Goal: Task Accomplishment & Management: Use online tool/utility

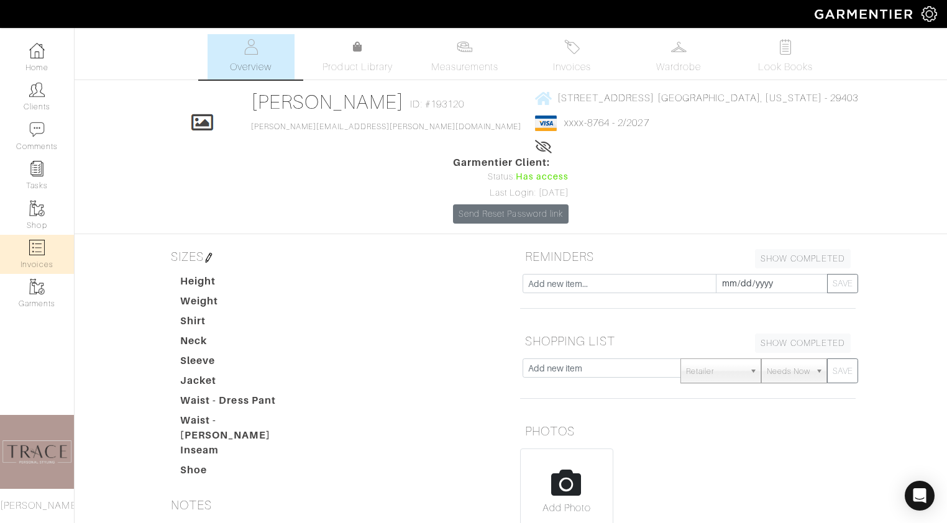
click at [43, 254] on img at bounding box center [37, 248] width 16 height 16
select select
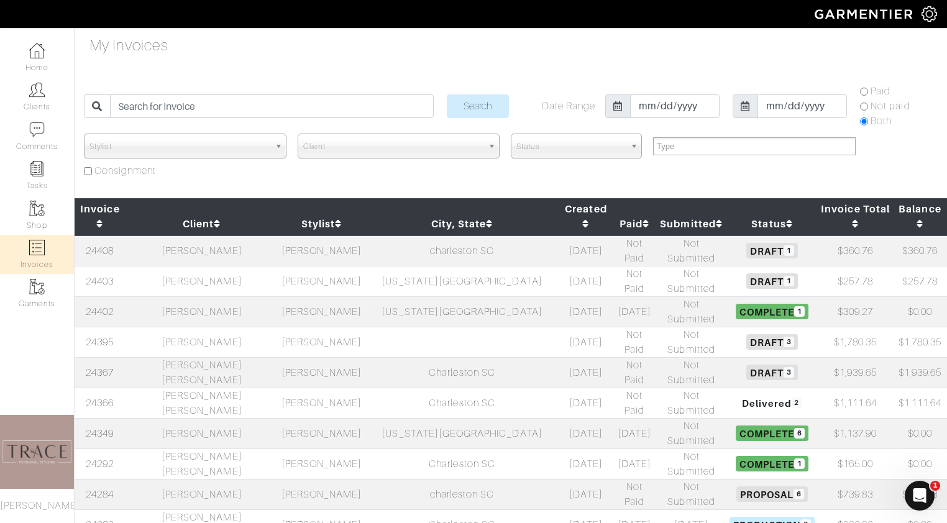
click at [213, 327] on td "[PERSON_NAME]" at bounding box center [202, 342] width 153 height 30
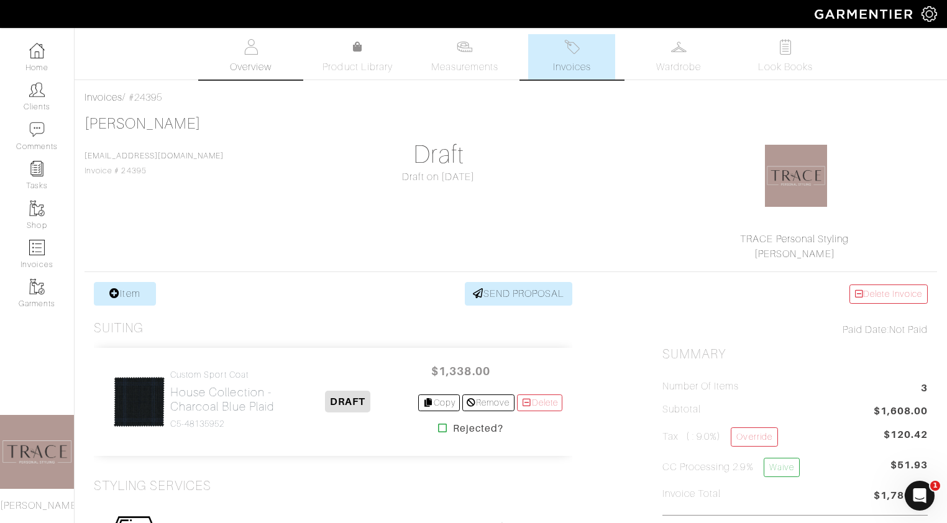
click at [263, 58] on link "Overview" at bounding box center [251, 56] width 87 height 45
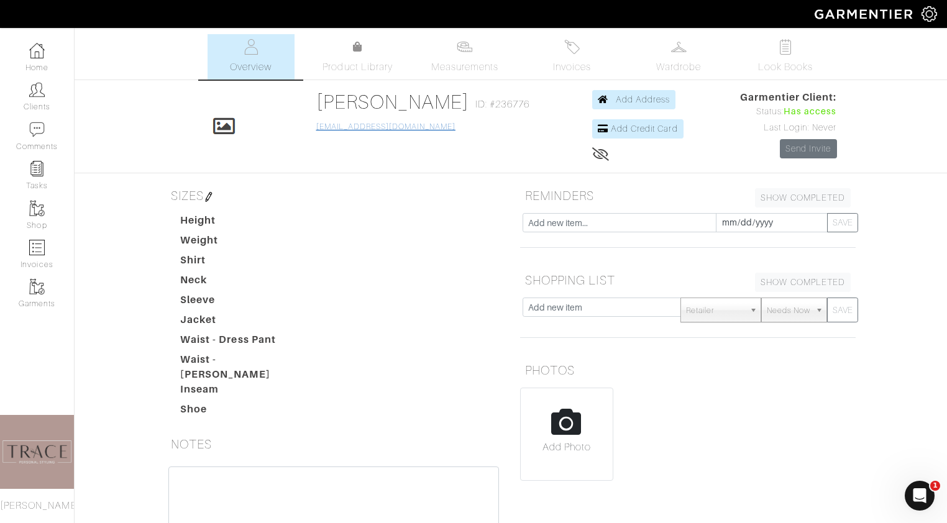
click at [357, 126] on link "fqreitem@gmail.com" at bounding box center [385, 126] width 139 height 9
click at [348, 101] on link "[PERSON_NAME]" at bounding box center [392, 102] width 153 height 22
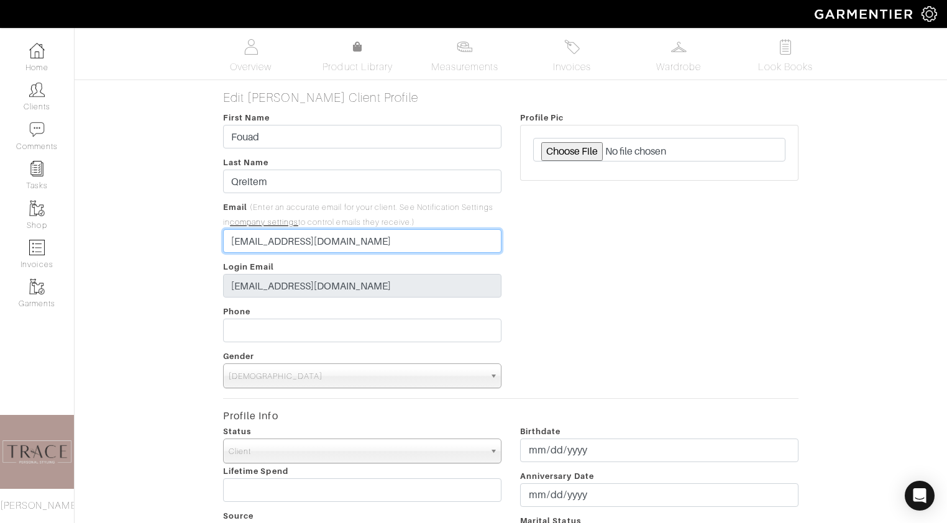
drag, startPoint x: 331, startPoint y: 242, endPoint x: 229, endPoint y: 242, distance: 101.3
click at [229, 242] on input "fqreitem@gmail.com" at bounding box center [362, 241] width 278 height 24
click at [259, 60] on span "Overview" at bounding box center [251, 67] width 42 height 15
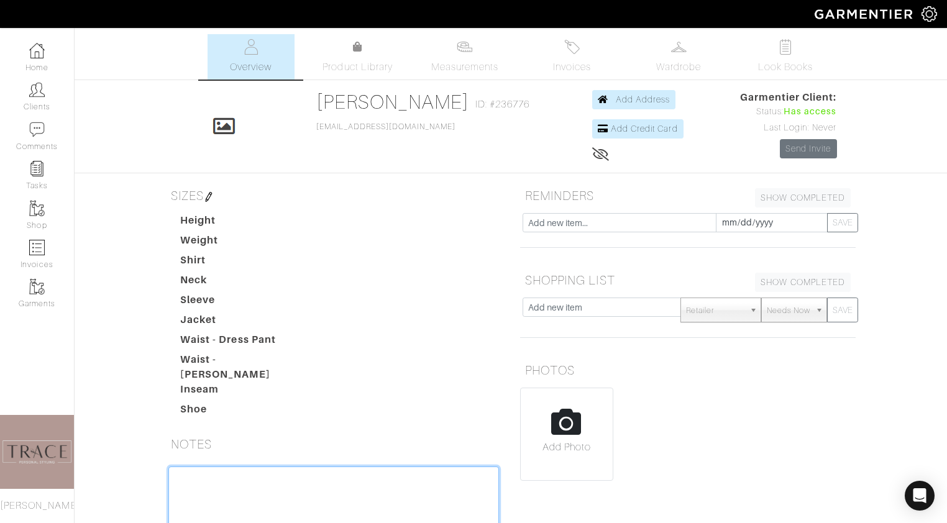
paste textarea "fqreitem@gmail.com"
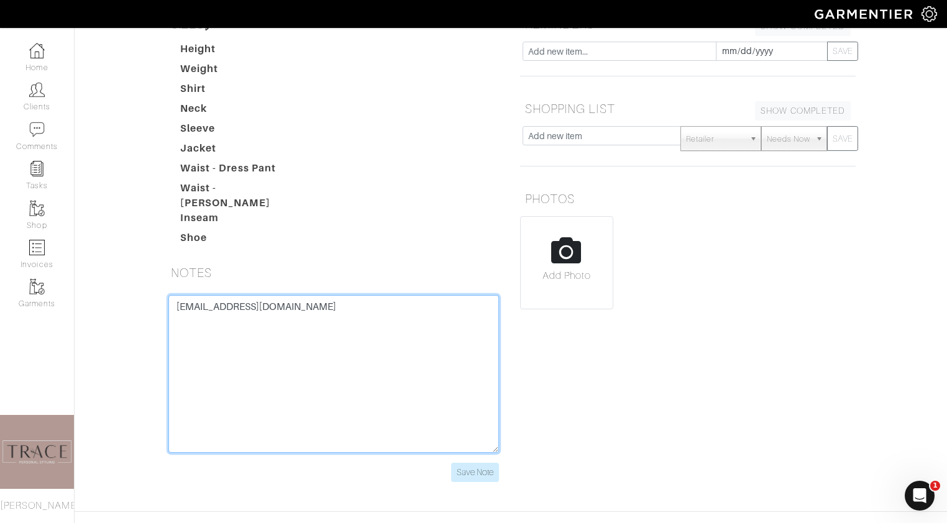
scroll to position [174, 0]
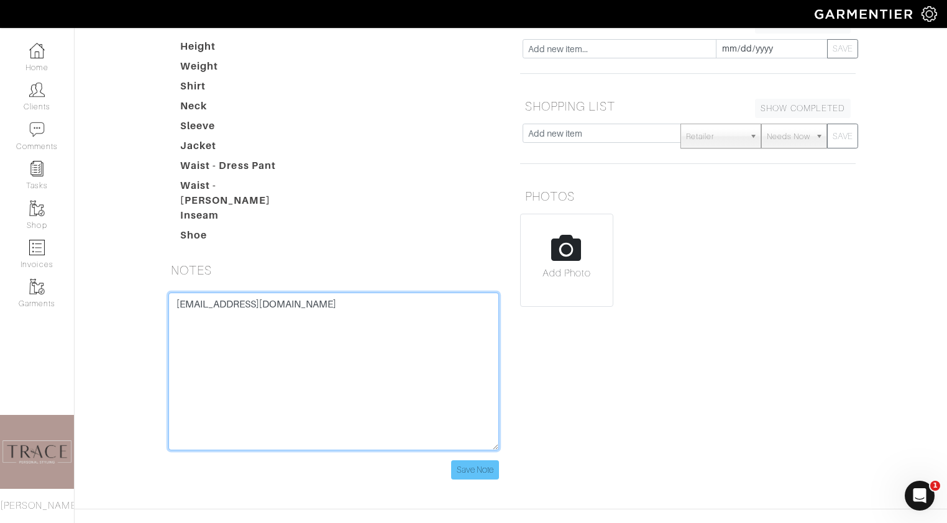
type textarea "fqreitem@gmail.com"
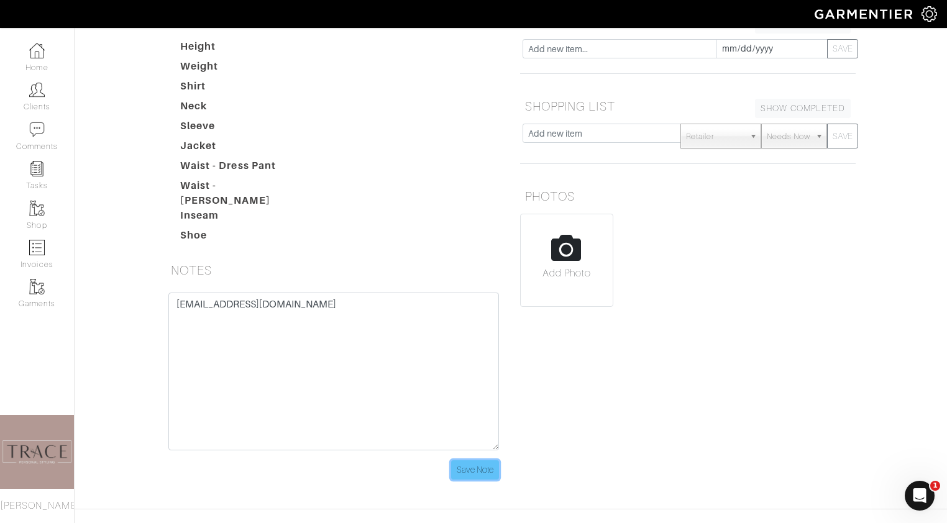
click at [492, 465] on input "Save Note" at bounding box center [475, 469] width 48 height 19
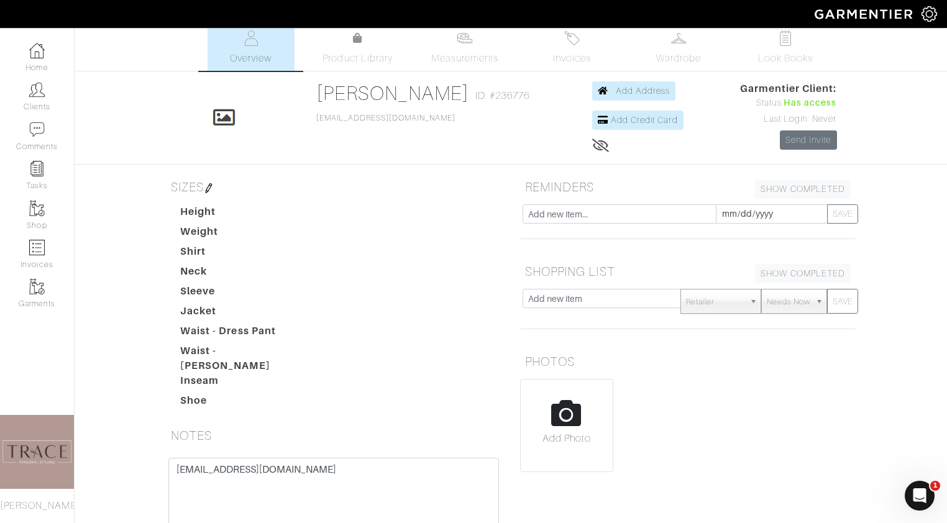
scroll to position [0, 0]
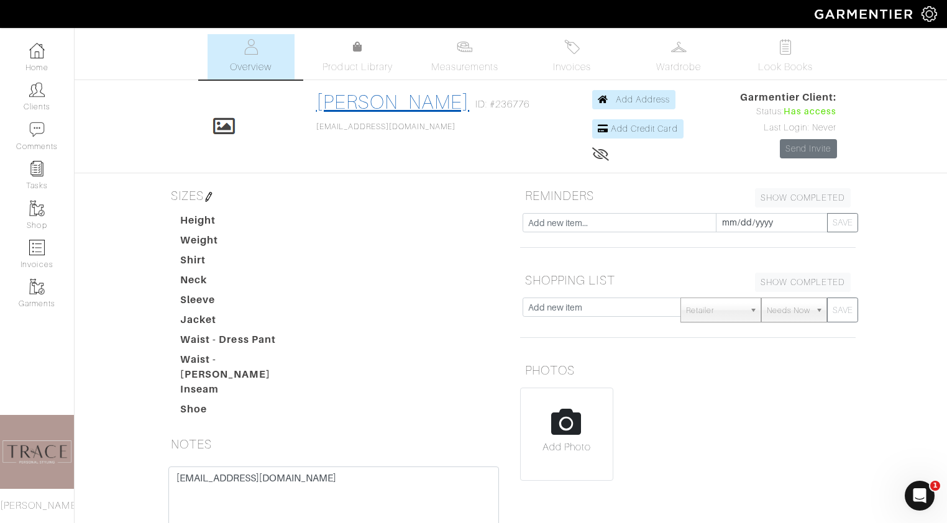
click at [361, 97] on link "[PERSON_NAME]" at bounding box center [392, 102] width 153 height 22
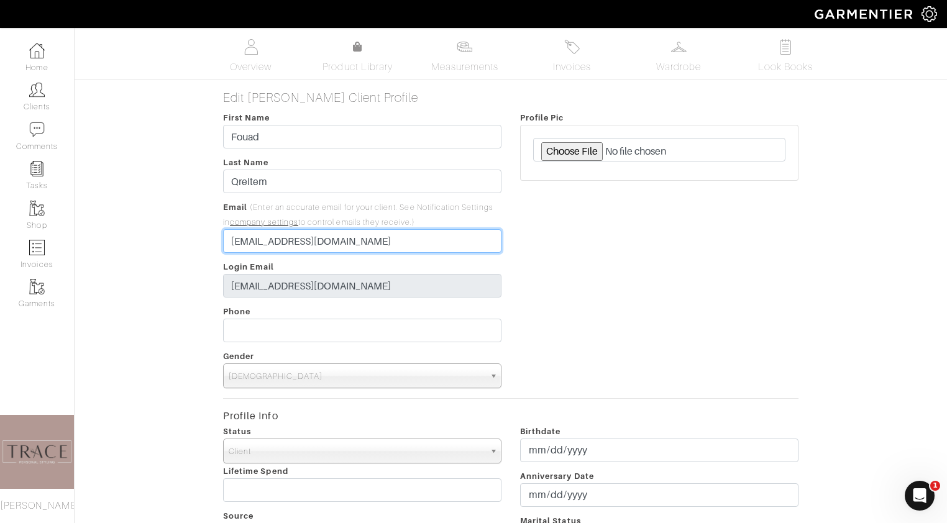
drag, startPoint x: 327, startPoint y: 240, endPoint x: 218, endPoint y: 237, distance: 108.8
click at [218, 237] on div "First Name Fouad Last Name Qreitem Email (Enter an accurate email for your clie…" at bounding box center [362, 249] width 297 height 278
type input "basim.mansour_2@michaelandsons.com"
click at [535, 290] on div "Profile Pic" at bounding box center [659, 249] width 297 height 278
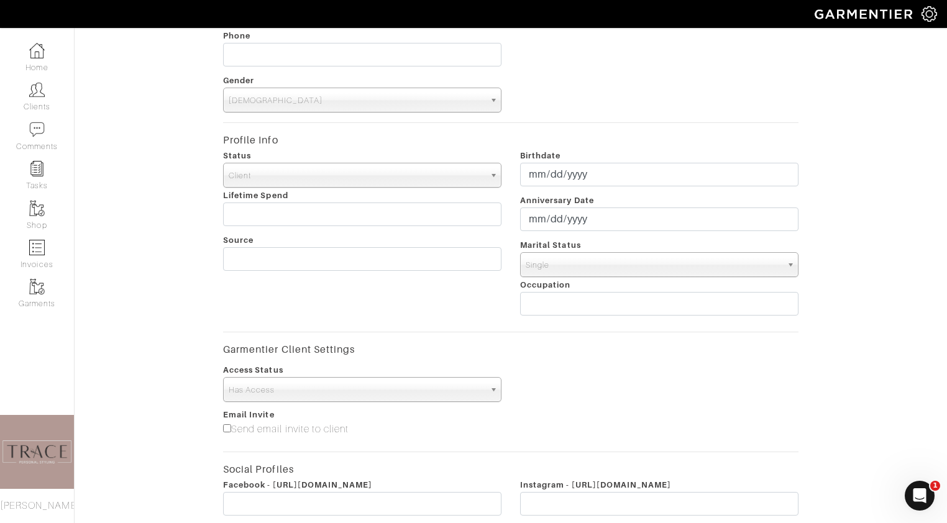
scroll to position [483, 0]
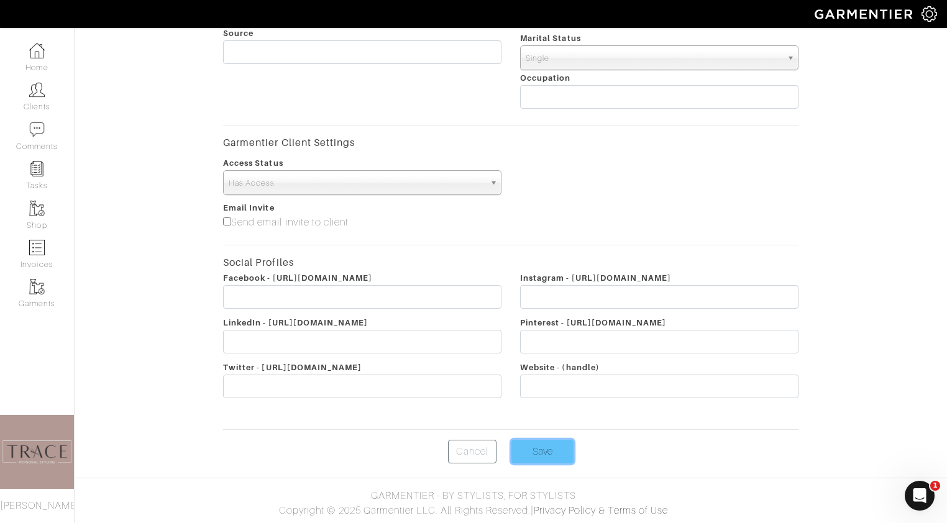
click at [555, 449] on input "Save" at bounding box center [542, 452] width 62 height 24
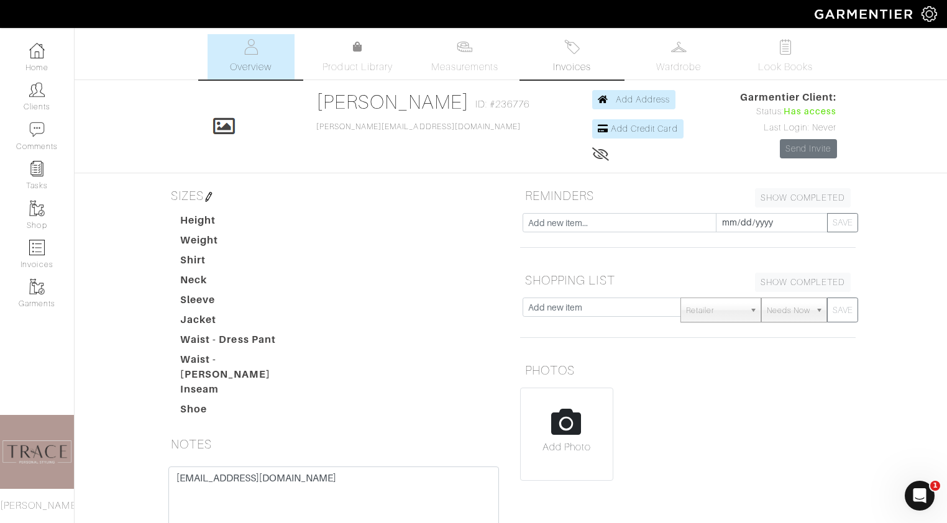
click at [564, 50] on img at bounding box center [572, 47] width 16 height 16
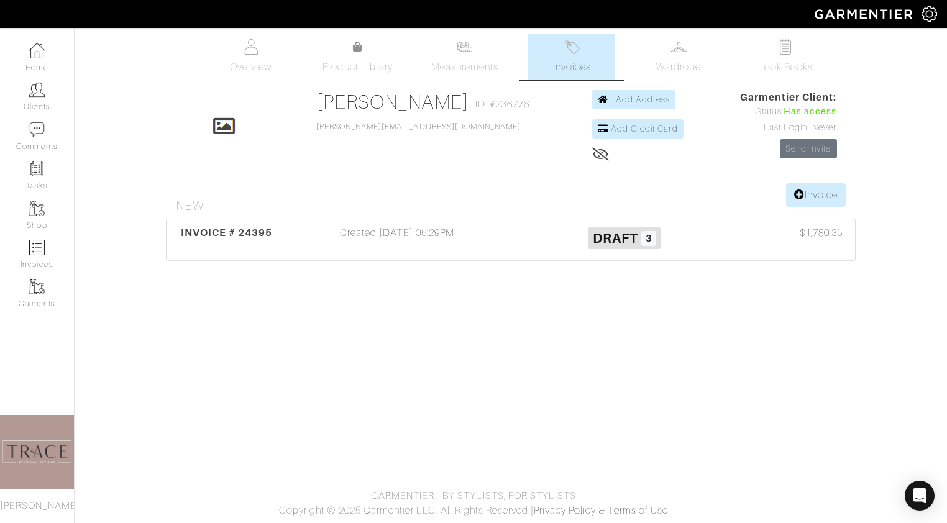
click at [421, 229] on div "Created 08/19/25 05:29PM" at bounding box center [396, 240] width 227 height 29
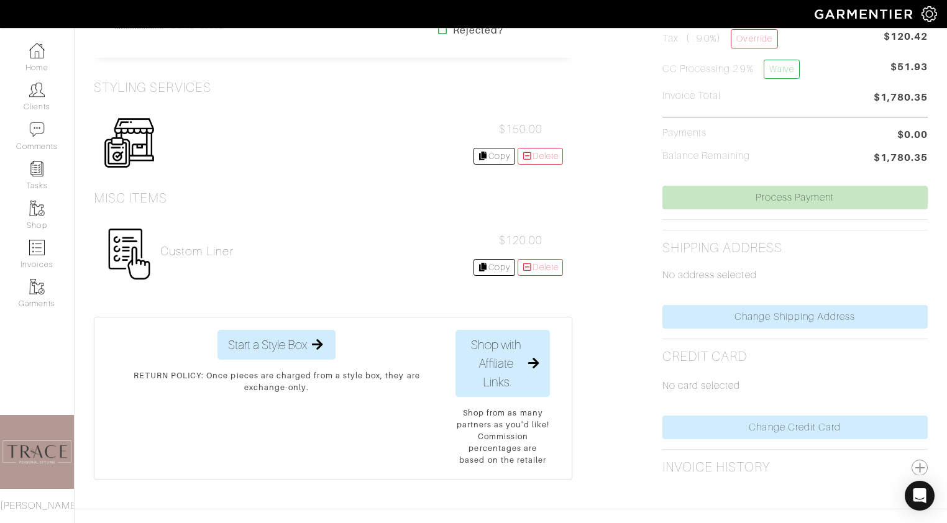
scroll to position [405, 0]
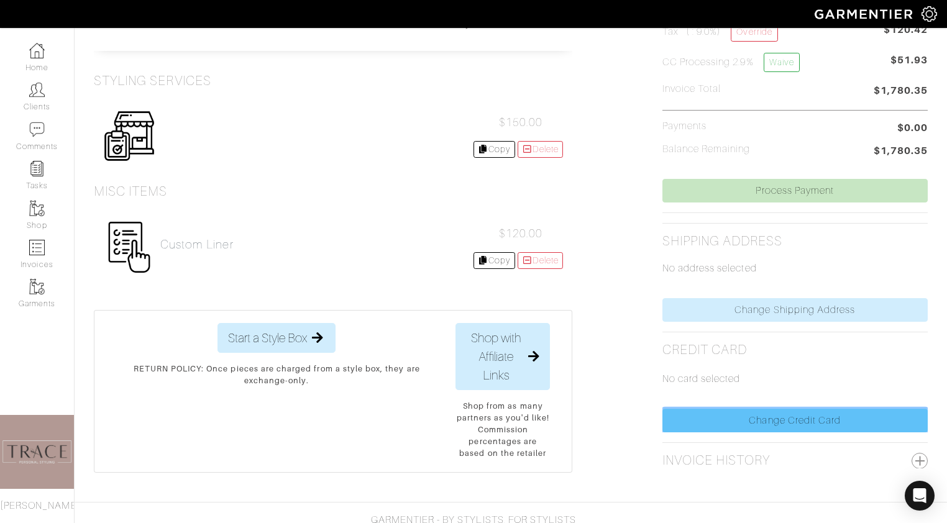
click at [733, 420] on link "Change Credit Card" at bounding box center [794, 421] width 265 height 24
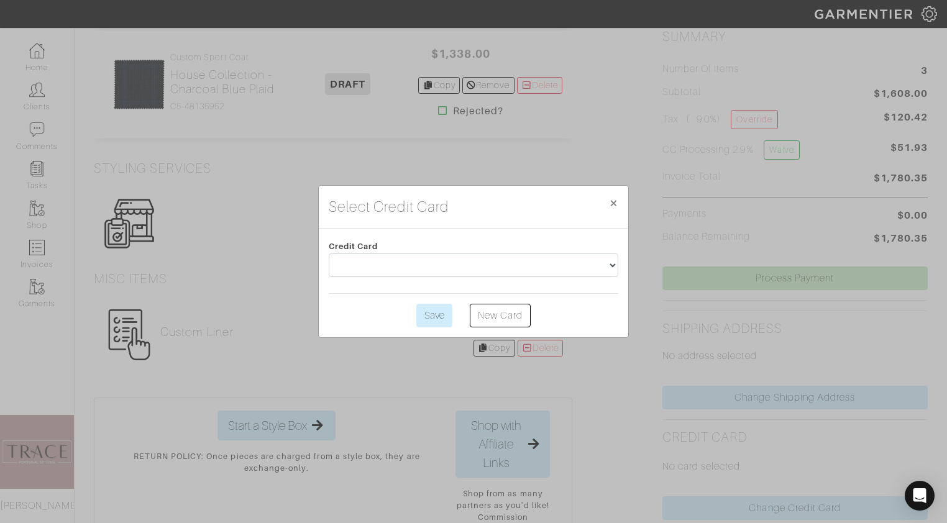
scroll to position [317, 0]
click at [493, 311] on link "New Card" at bounding box center [500, 316] width 61 height 24
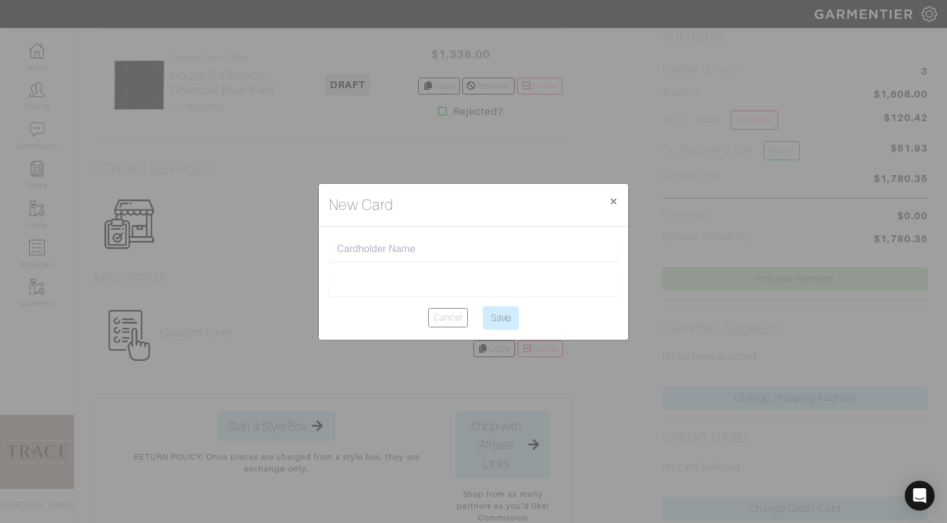
click at [454, 241] on div at bounding box center [474, 249] width 290 height 25
click at [449, 247] on input "text" at bounding box center [473, 250] width 273 height 12
type input "[PERSON_NAME]"
click at [499, 316] on input "Save" at bounding box center [501, 318] width 36 height 24
type input "Saving..."
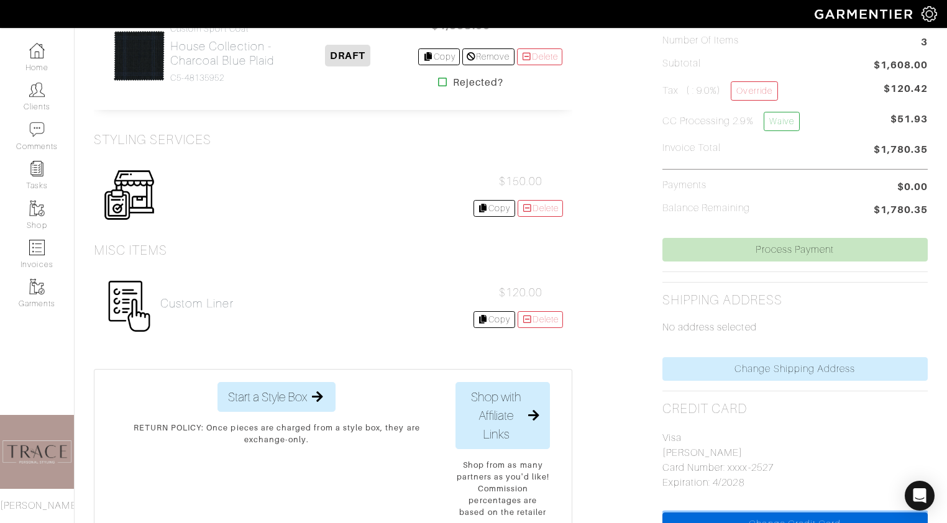
scroll to position [347, 0]
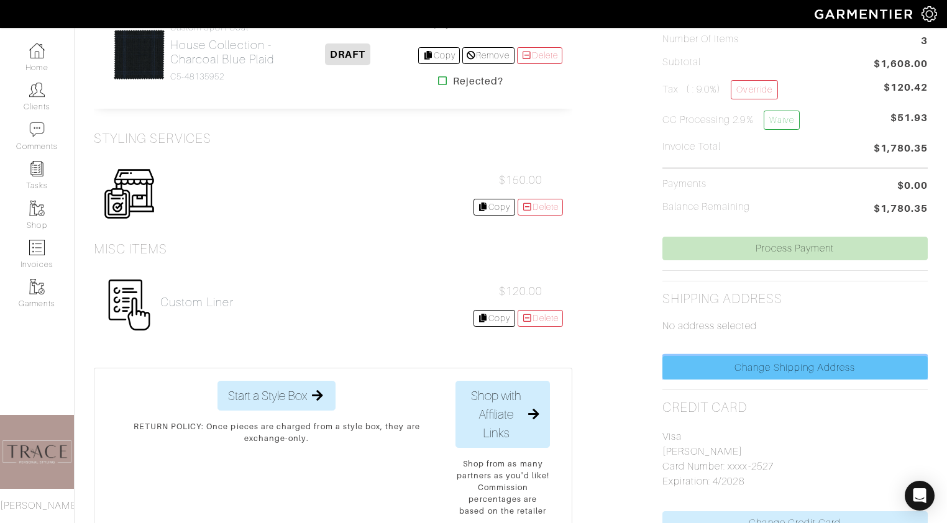
click at [758, 367] on link "Change Shipping Address" at bounding box center [794, 368] width 265 height 24
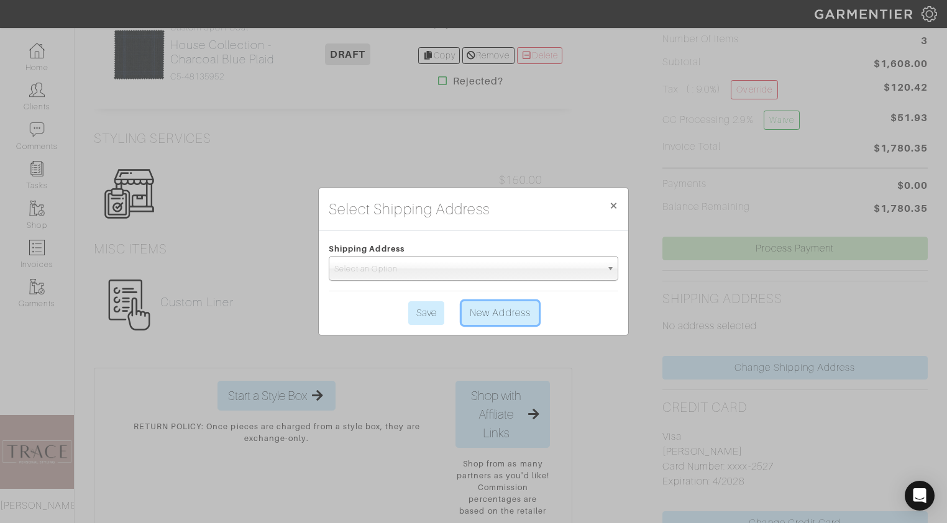
click at [495, 311] on link "New Address" at bounding box center [500, 313] width 77 height 24
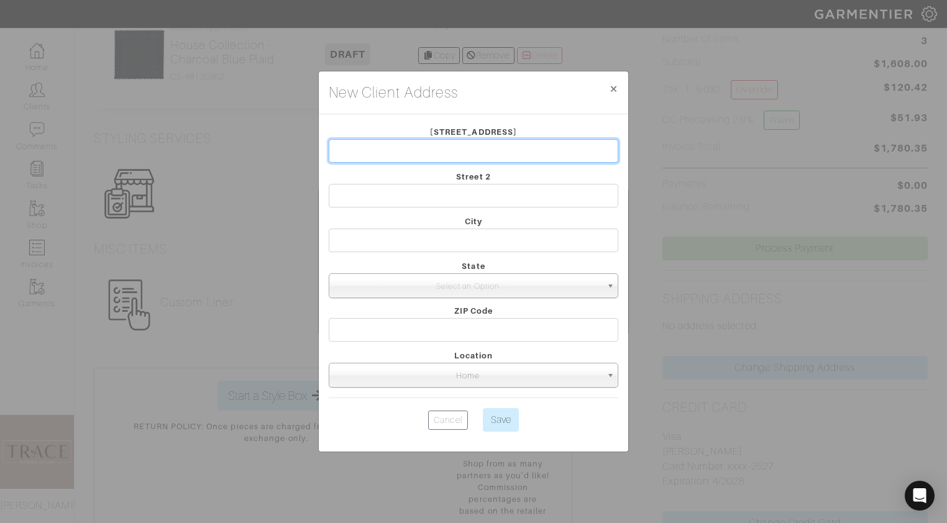
click at [447, 147] on input "text" at bounding box center [474, 151] width 290 height 24
type input "5730 General Washington Dr"
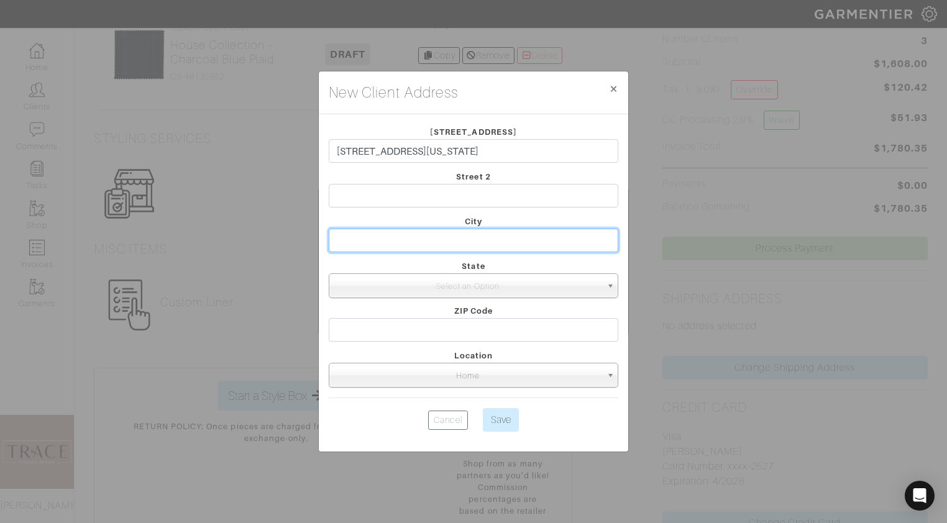
click at [431, 241] on input "text" at bounding box center [474, 241] width 290 height 24
type input "Alexandria"
click at [439, 281] on span "Select an Option" at bounding box center [467, 286] width 267 height 25
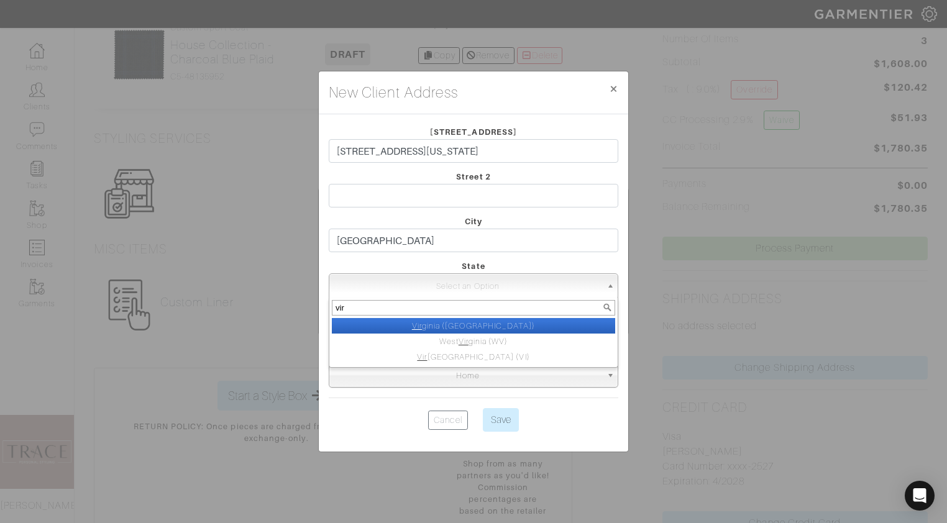
type input "vir"
click at [465, 327] on li "Vir ginia (VA)" at bounding box center [473, 326] width 283 height 16
select select "47"
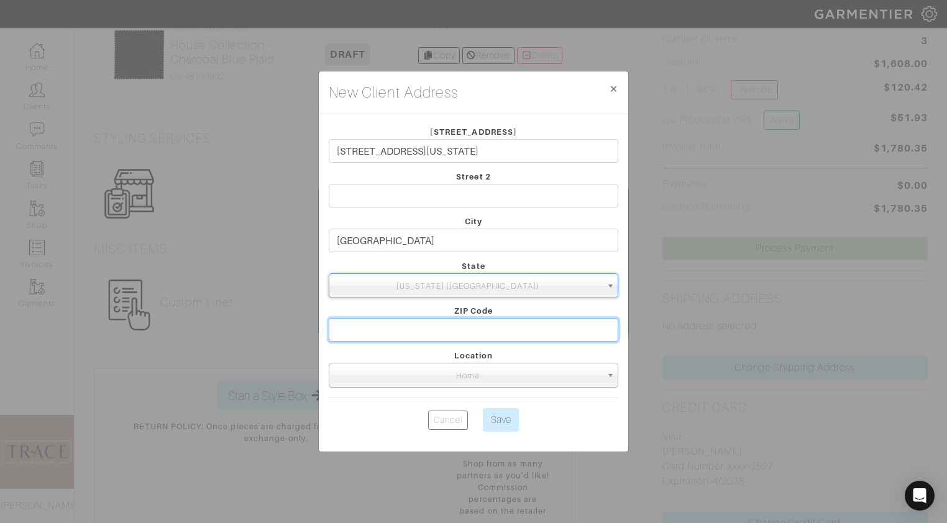
click at [465, 334] on input "text" at bounding box center [474, 330] width 290 height 24
type input "22312"
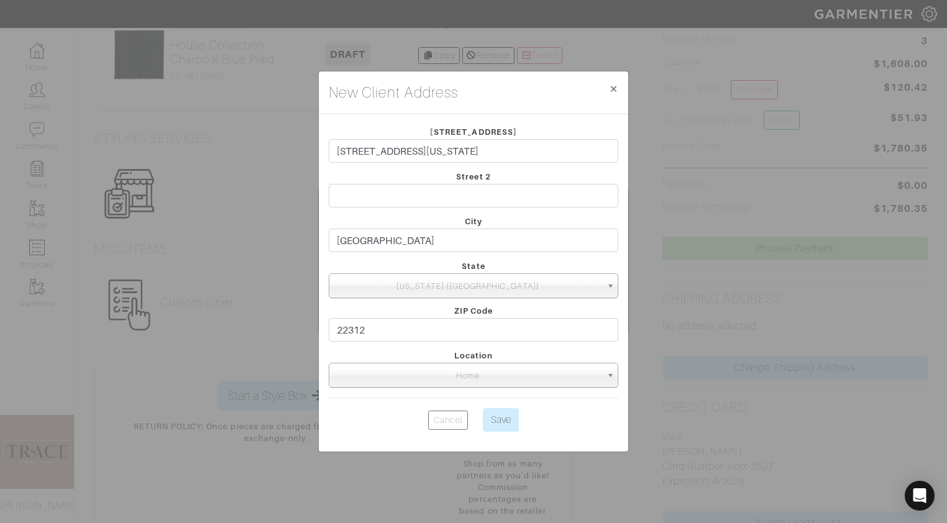
click at [515, 382] on span "Home" at bounding box center [467, 376] width 267 height 25
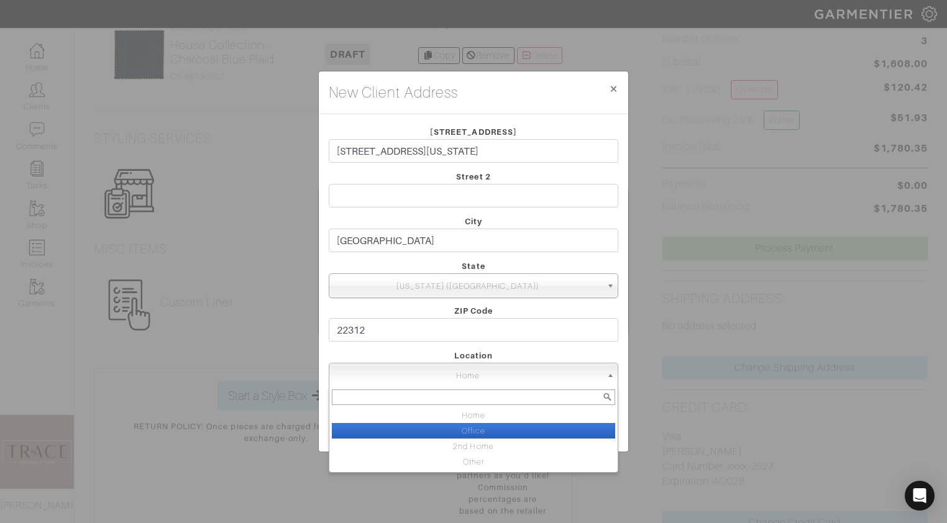
click at [500, 432] on li "Office" at bounding box center [473, 431] width 283 height 16
select select "Office"
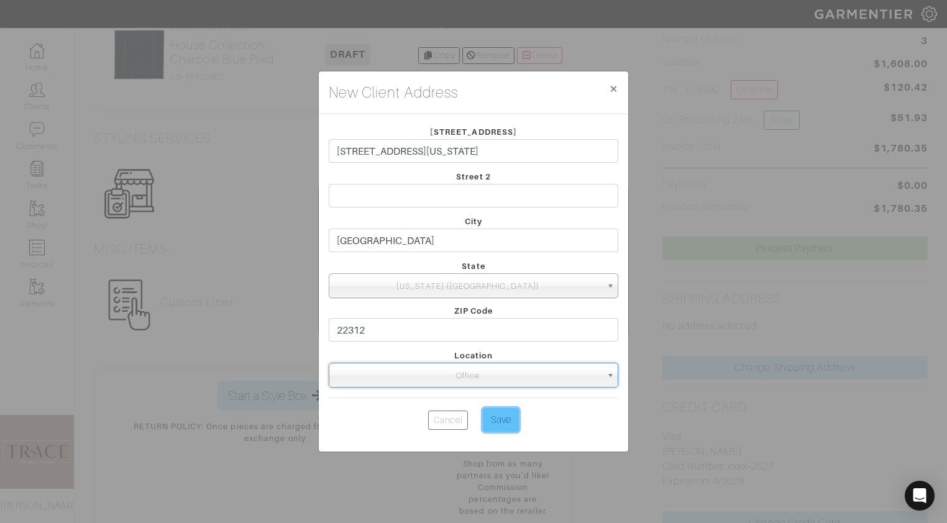
click at [502, 417] on input "Save" at bounding box center [501, 420] width 36 height 24
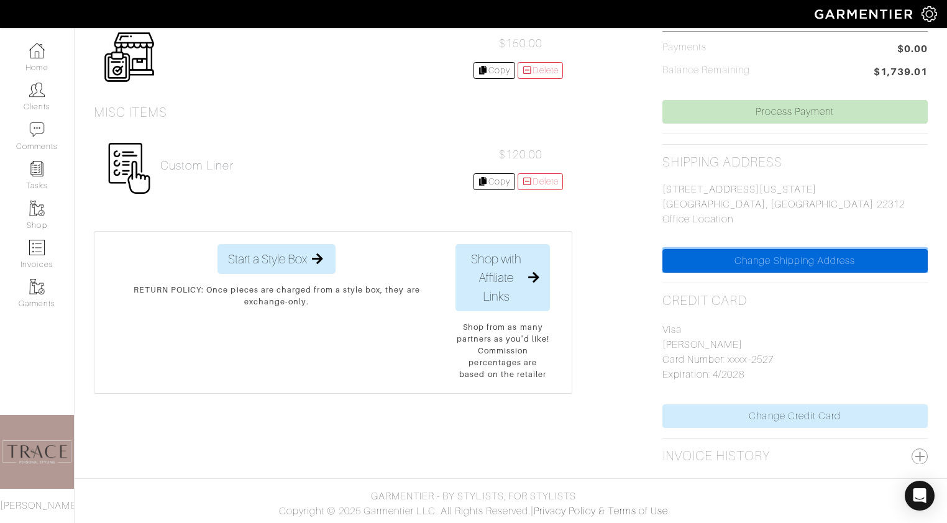
scroll to position [0, 0]
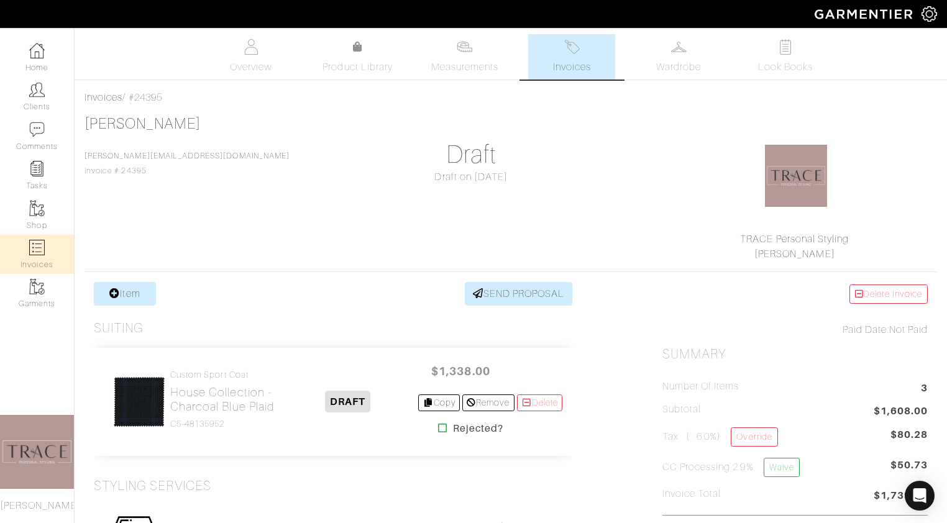
click at [35, 254] on img at bounding box center [37, 248] width 16 height 16
select select
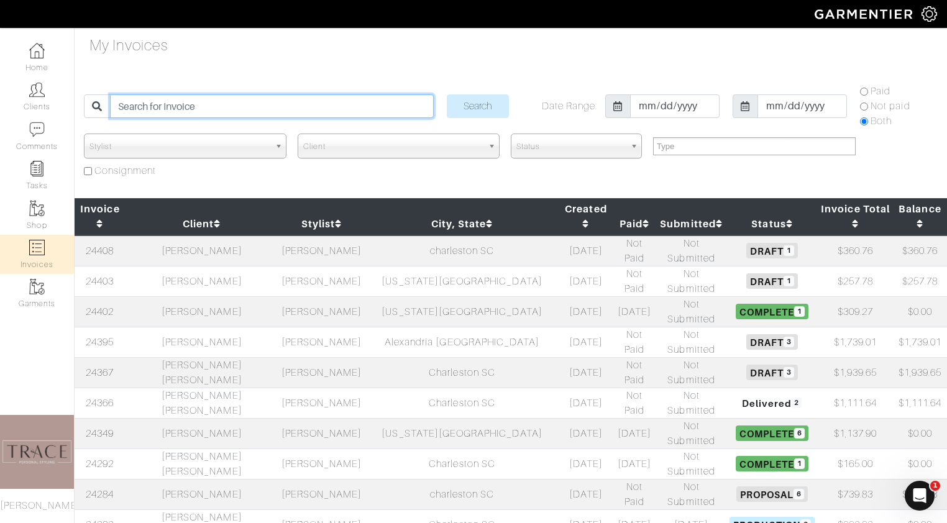
click at [209, 109] on input "search" at bounding box center [271, 106] width 323 height 24
click at [210, 105] on input "basim" at bounding box center [271, 106] width 323 height 24
type input "[PERSON_NAME]"
click at [447, 94] on input "Search" at bounding box center [478, 106] width 62 height 24
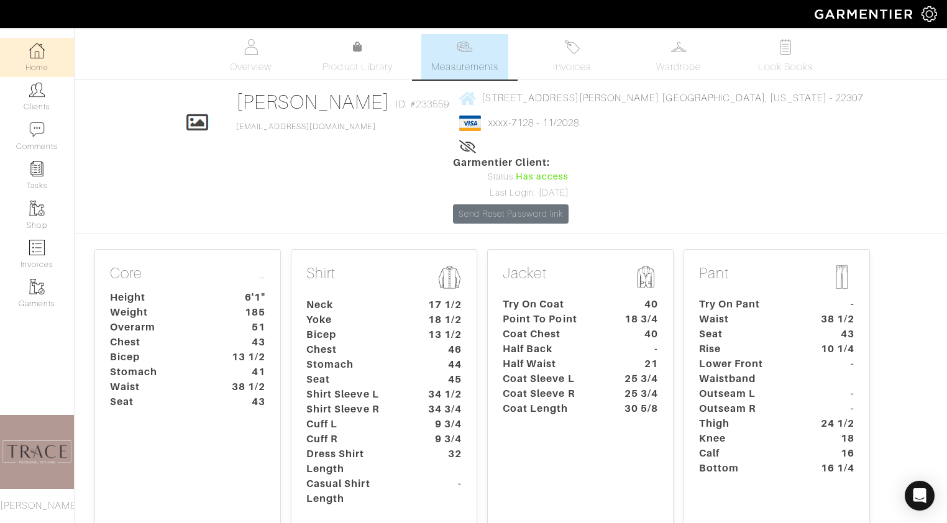
click at [49, 63] on link "Home" at bounding box center [37, 57] width 74 height 39
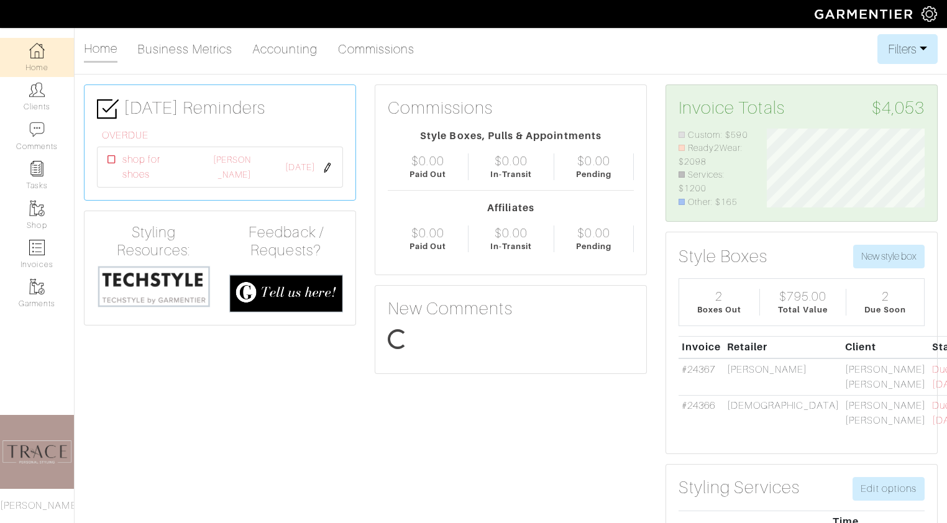
scroll to position [80, 176]
click at [165, 280] on img at bounding box center [154, 286] width 114 height 43
click at [44, 257] on link "Invoices" at bounding box center [37, 254] width 74 height 39
select select
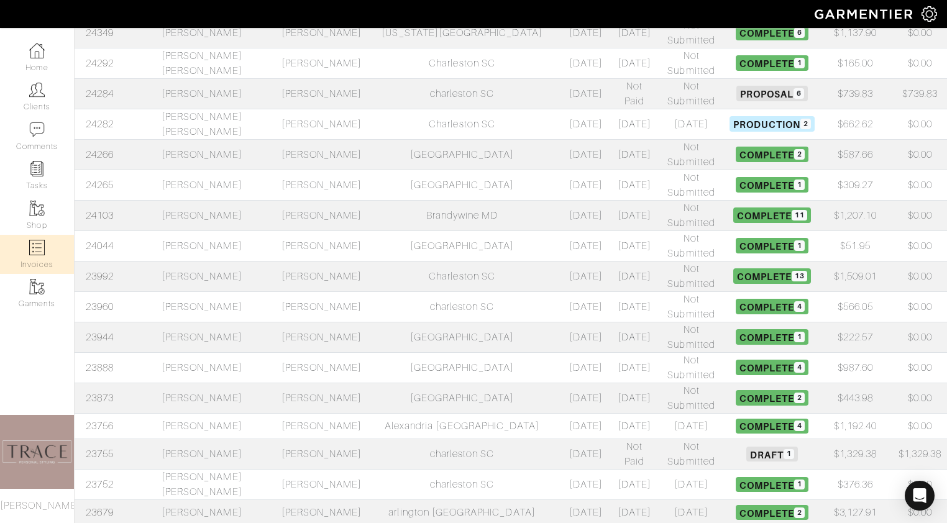
scroll to position [405, 0]
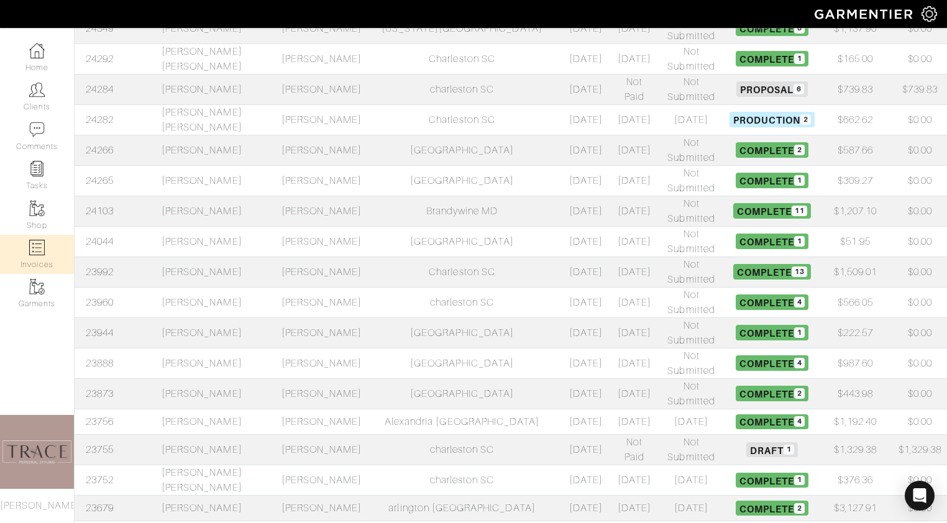
click at [201, 409] on td "Jay Barry" at bounding box center [202, 421] width 153 height 25
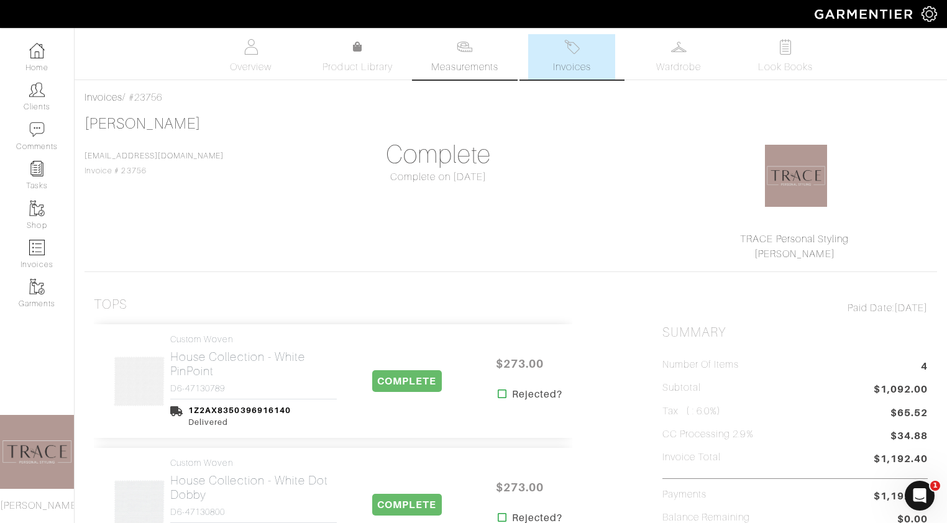
click at [452, 66] on span "Measurements" at bounding box center [465, 67] width 68 height 15
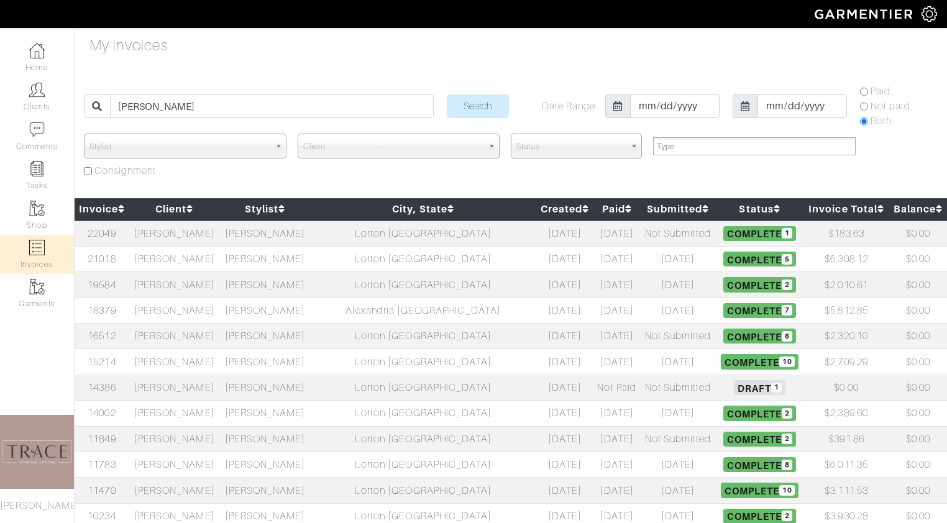
select select
click at [198, 232] on td "[PERSON_NAME]" at bounding box center [174, 234] width 91 height 26
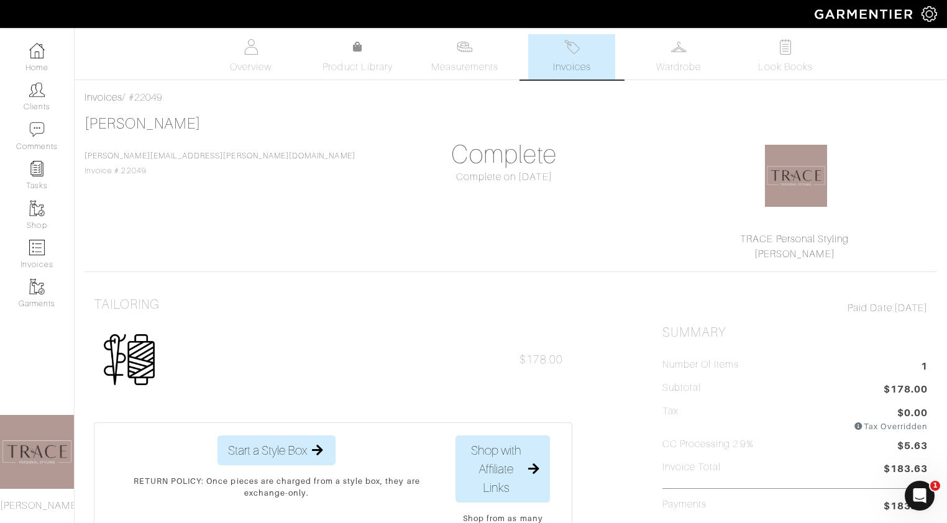
click at [583, 66] on span "Invoices" at bounding box center [572, 67] width 38 height 15
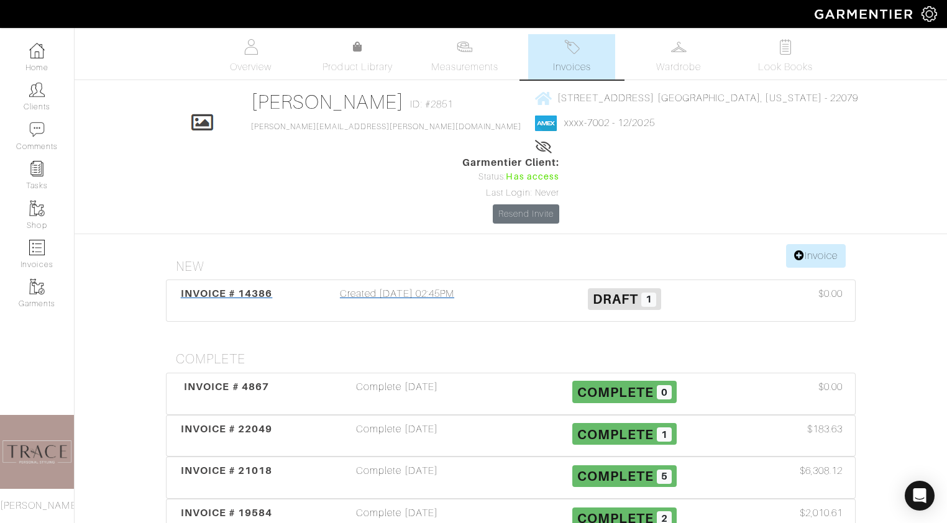
click at [488, 286] on div "Created 02/21/23 02:45PM" at bounding box center [396, 300] width 227 height 29
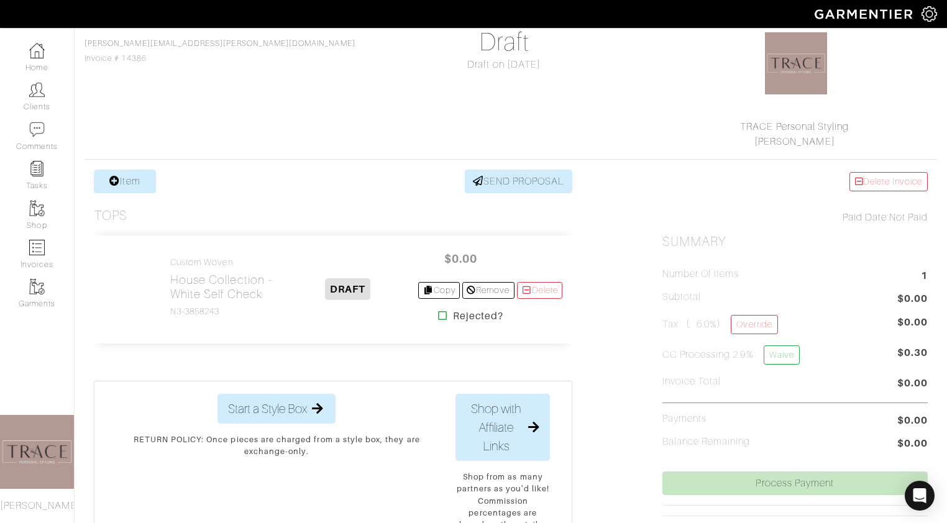
scroll to position [113, 0]
click at [912, 176] on link "Delete Invoice" at bounding box center [888, 181] width 78 height 19
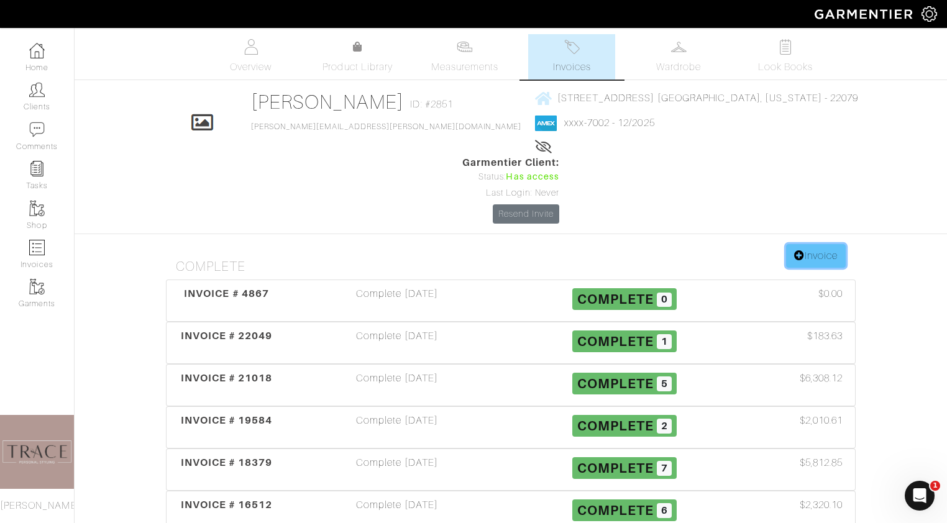
click at [826, 244] on link "Invoice" at bounding box center [816, 256] width 60 height 24
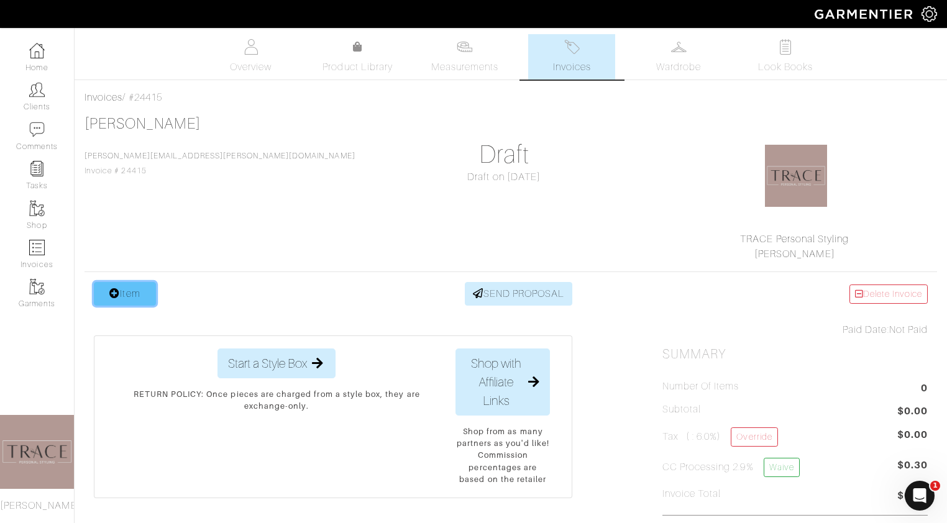
click at [148, 290] on link "Item" at bounding box center [125, 294] width 62 height 24
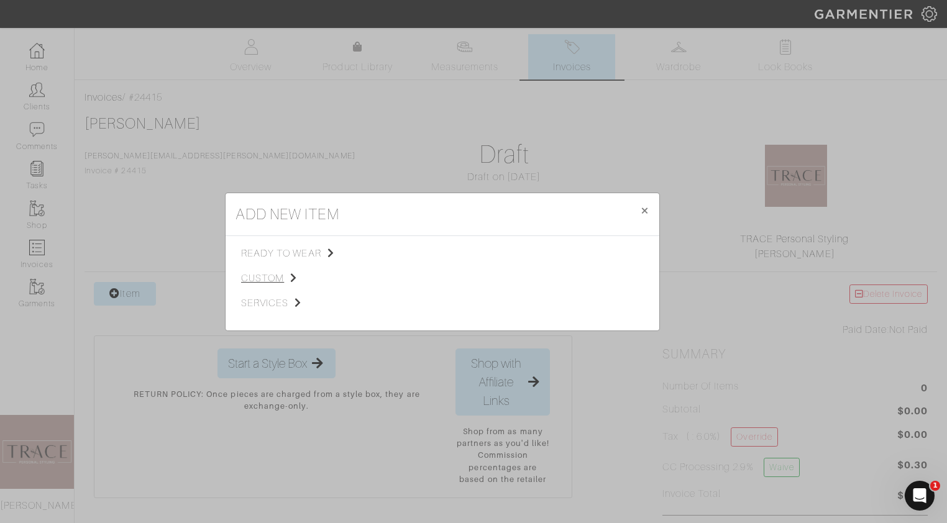
click at [266, 280] on span "custom" at bounding box center [303, 278] width 125 height 15
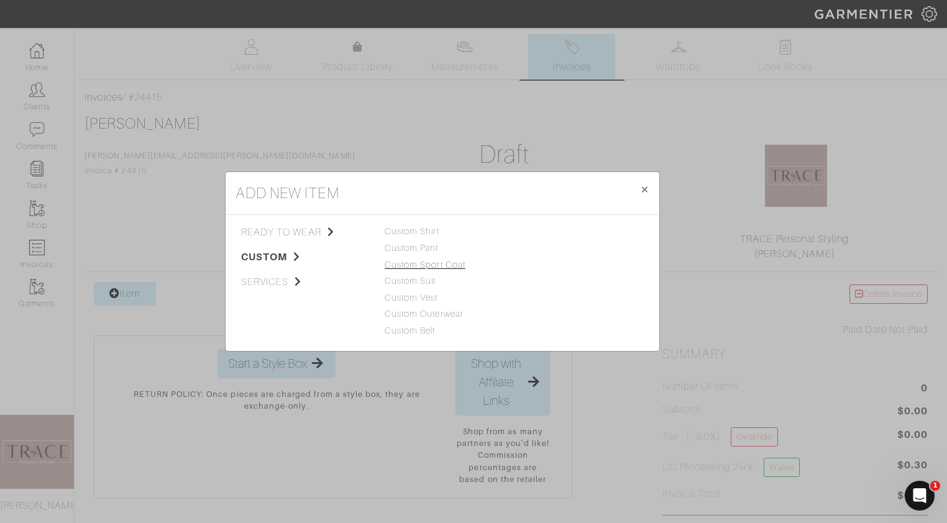
click at [415, 265] on link "Custom Sport Coat" at bounding box center [425, 265] width 81 height 10
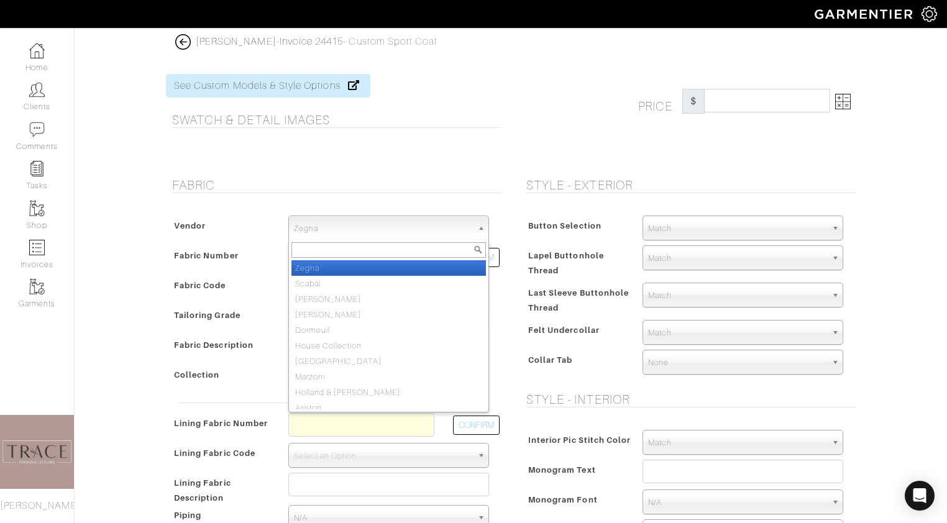
click at [413, 221] on span "Zegna" at bounding box center [383, 228] width 178 height 25
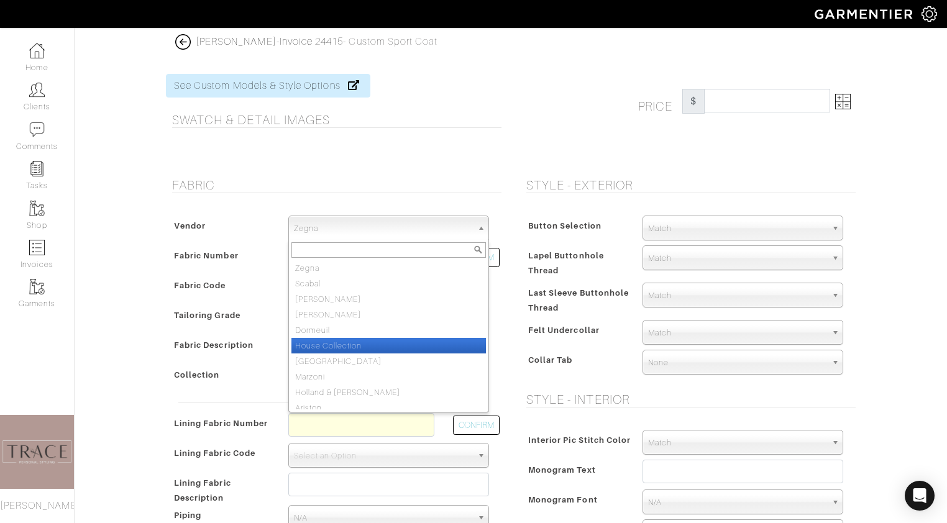
click at [373, 339] on li "House Collection" at bounding box center [388, 346] width 195 height 16
select select "75"
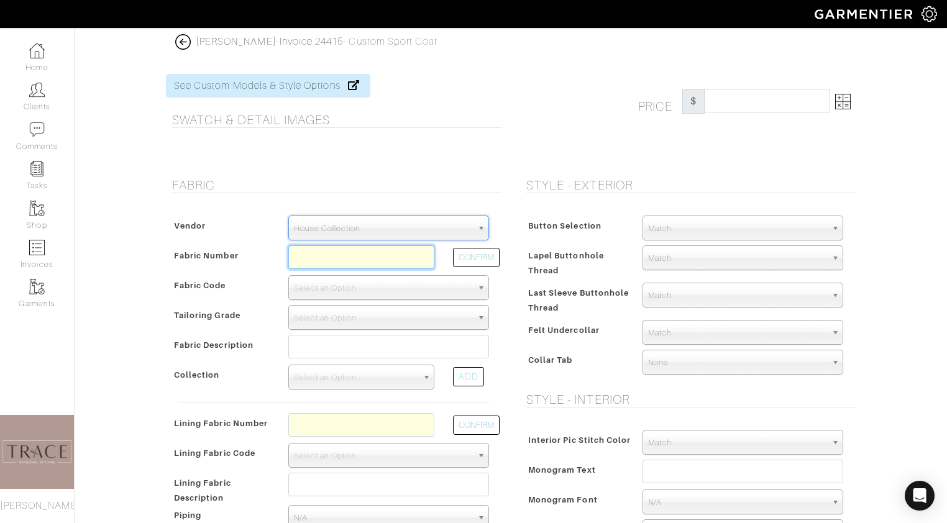
click at [377, 262] on input "text" at bounding box center [361, 257] width 146 height 24
click at [302, 257] on input "v2-51159370" at bounding box center [361, 257] width 146 height 24
type input "V2-51159370"
click at [487, 256] on button "CONFIRM" at bounding box center [476, 257] width 47 height 19
select select "905"
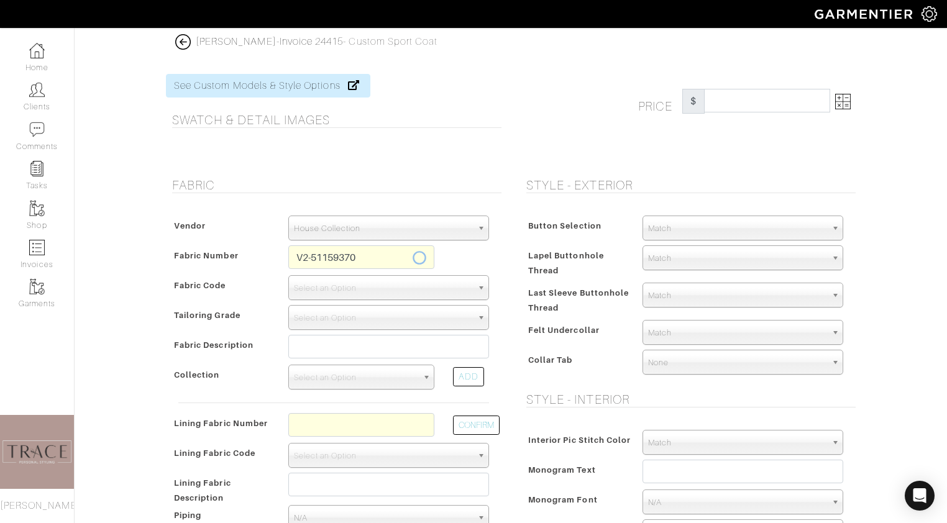
type input "Lt Grey Blue Multi Plaid"
select select
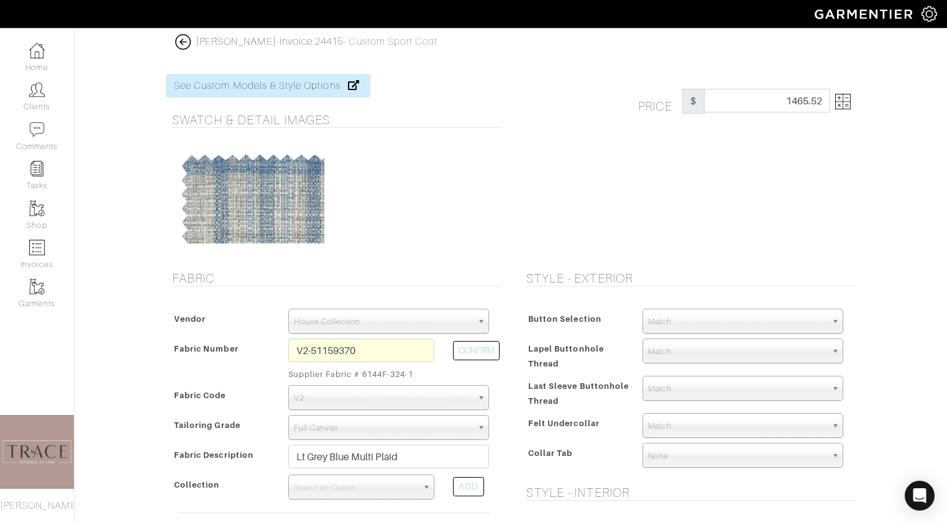
click at [845, 101] on img at bounding box center [843, 102] width 16 height 16
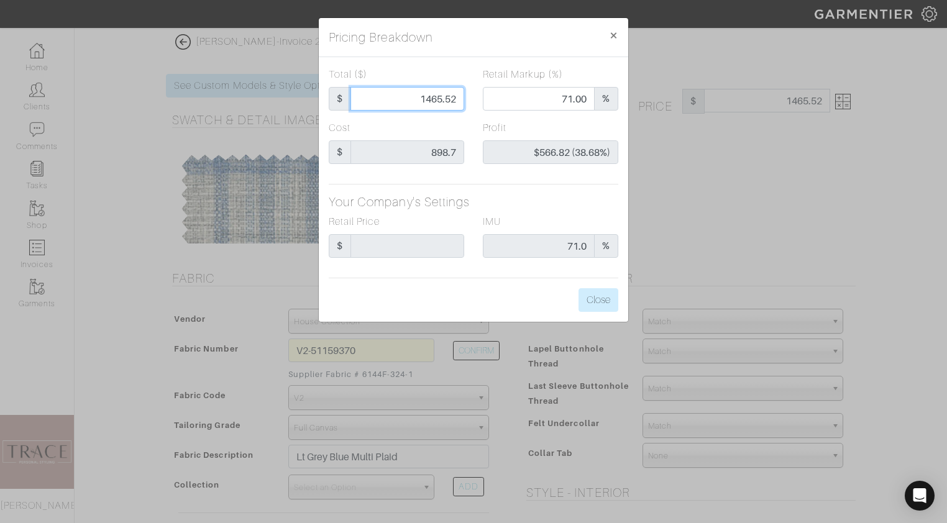
click at [458, 99] on input "1465.52" at bounding box center [407, 99] width 114 height 24
type input "1465.5"
type input "$566.80 (38.68%)"
type input "1465."
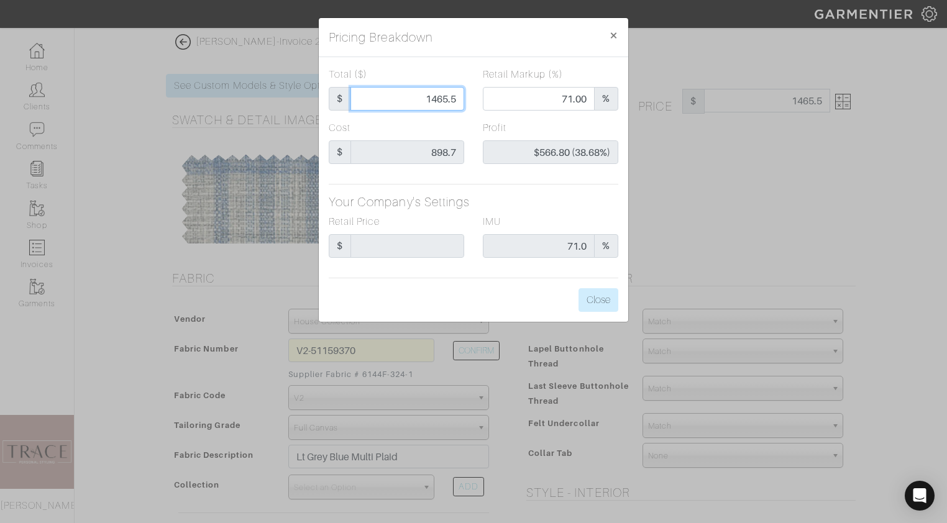
type input "1465."
type input "70.99"
type input "$566.30 (38.66%)"
type input "1465"
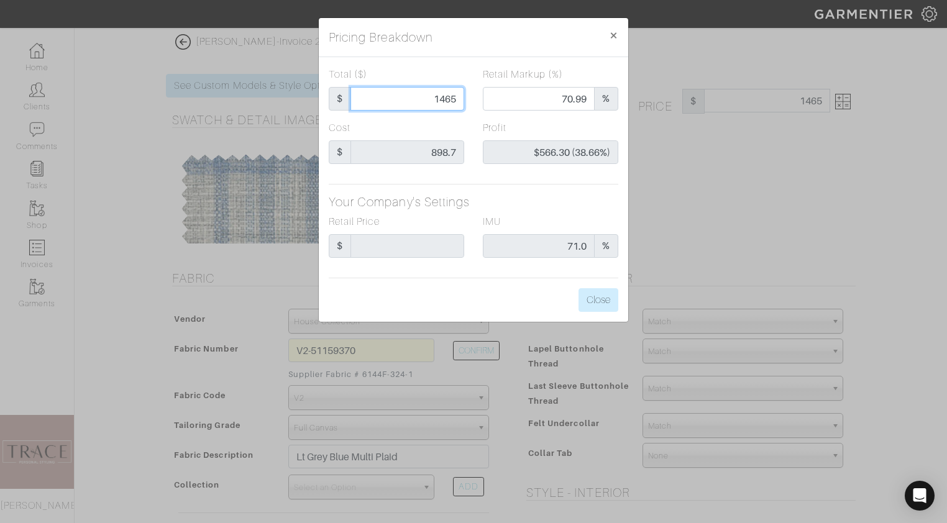
type input "146"
type input "0.00"
type input "-$752.70 (-515.55%)"
type input "14"
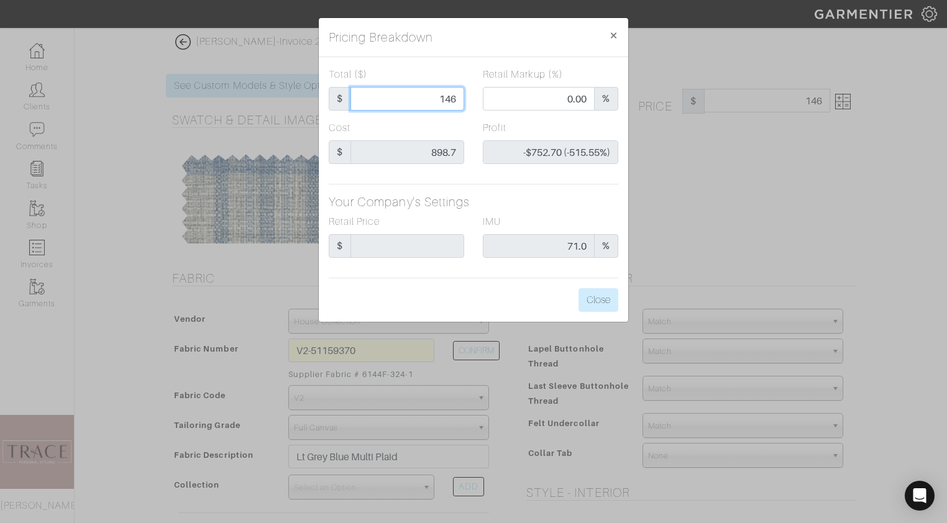
type input "14"
type input "-$884.70 (-6319.29%)"
type input "1"
type input "-$897.70 (-89770.00%)"
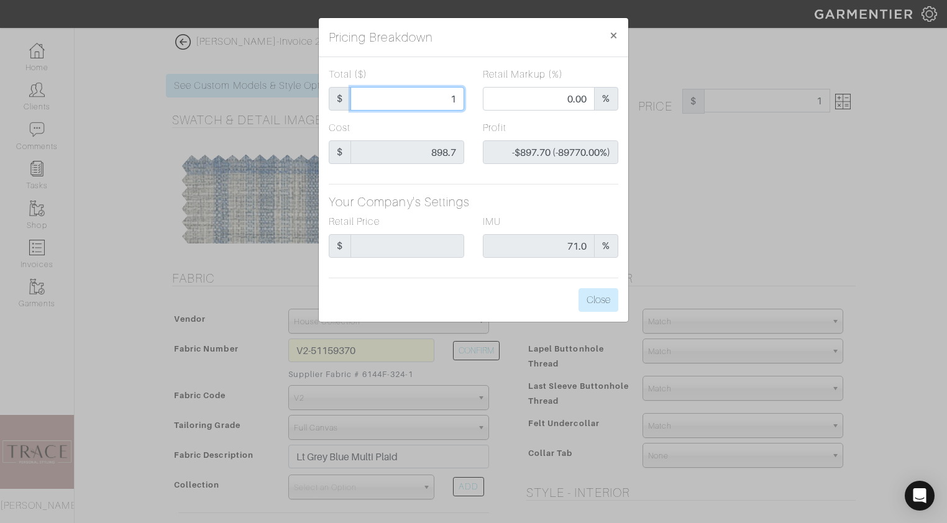
type input "15"
type input "-$883.70 (-5891.33%)"
type input "150"
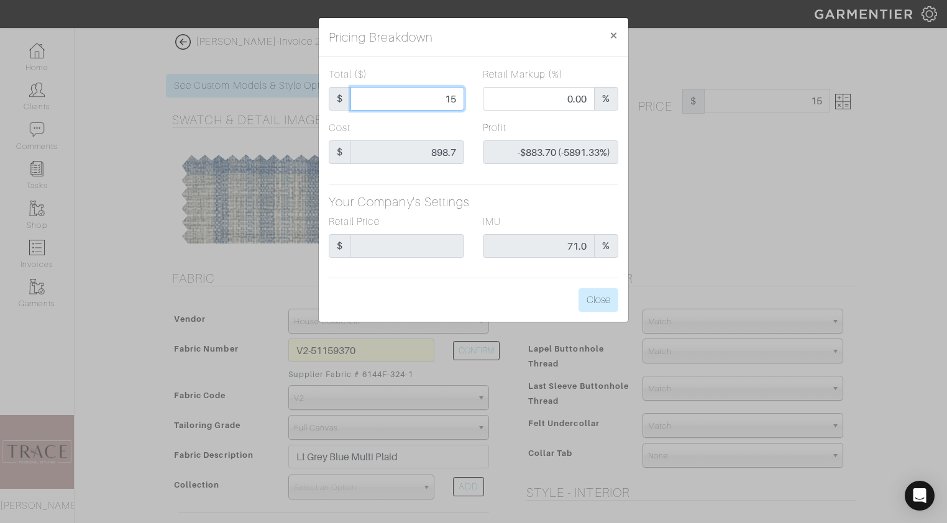
type input "-$748.70 (-499.13%)"
type input "1500"
type input "71.67"
type input "$601.30 (40.09%)"
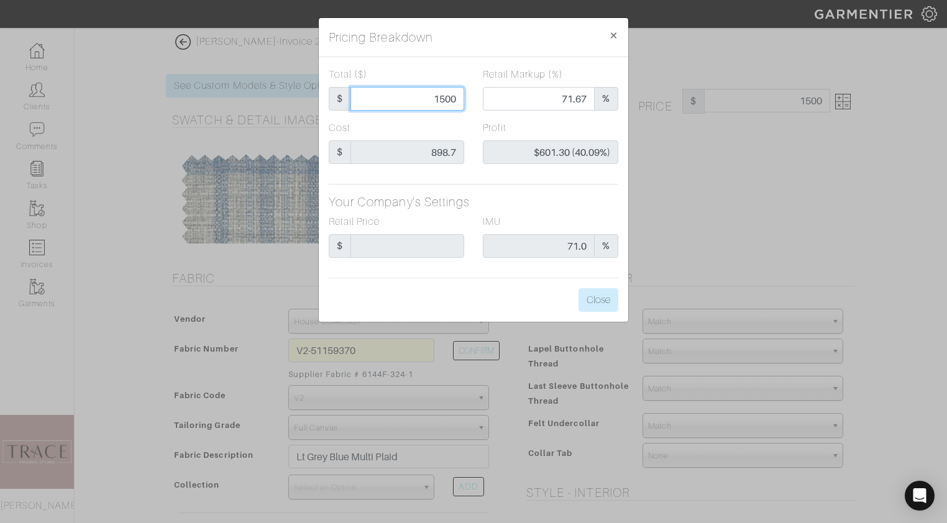
type input "1500"
type input "1500.00"
click at [449, 120] on div "Total ($) $ 1500.00" at bounding box center [396, 93] width 154 height 53
click at [602, 302] on button "Close" at bounding box center [599, 300] width 40 height 24
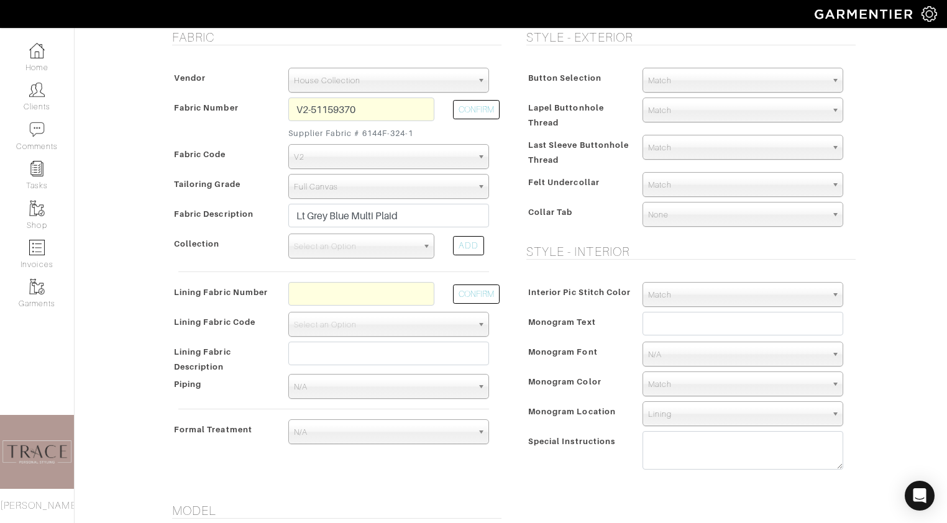
scroll to position [245, 0]
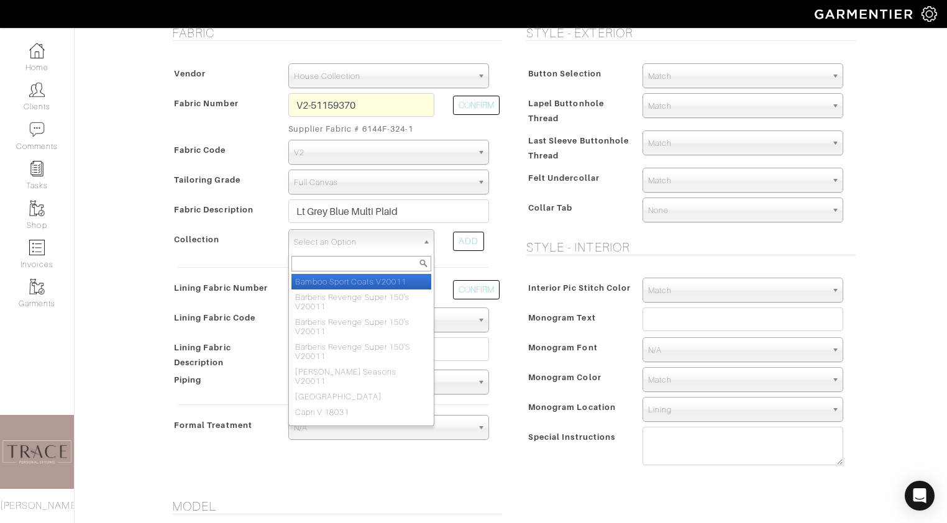
click at [397, 244] on span "Select an Option" at bounding box center [356, 242] width 124 height 25
type input "bell"
click at [374, 282] on li "Gua bell o Breeze V25011" at bounding box center [361, 282] width 140 height 16
select select "1071"
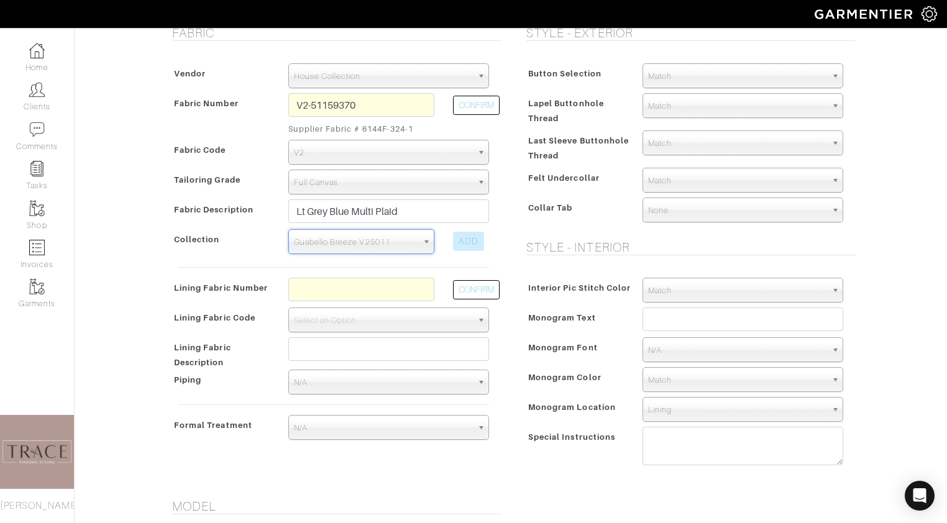
click at [478, 245] on div "ADD" at bounding box center [468, 241] width 31 height 19
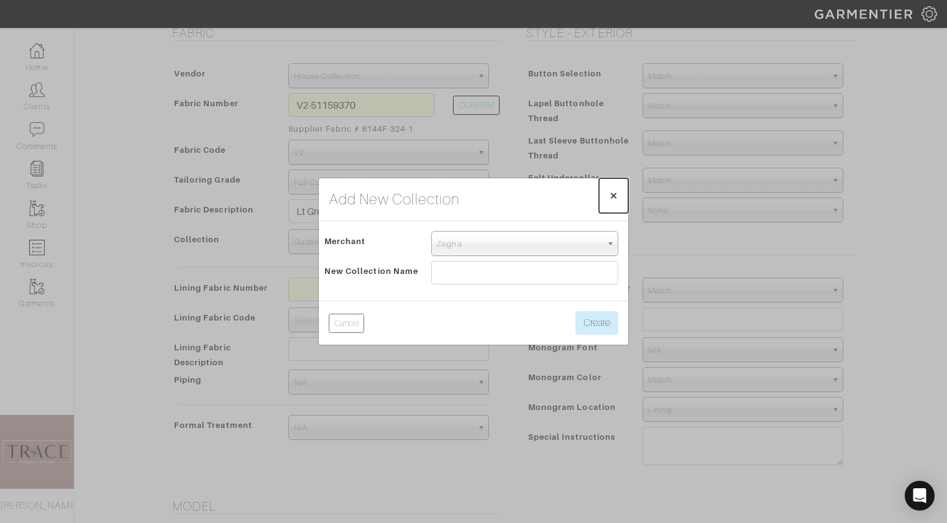
click at [611, 197] on span "×" at bounding box center [613, 195] width 9 height 17
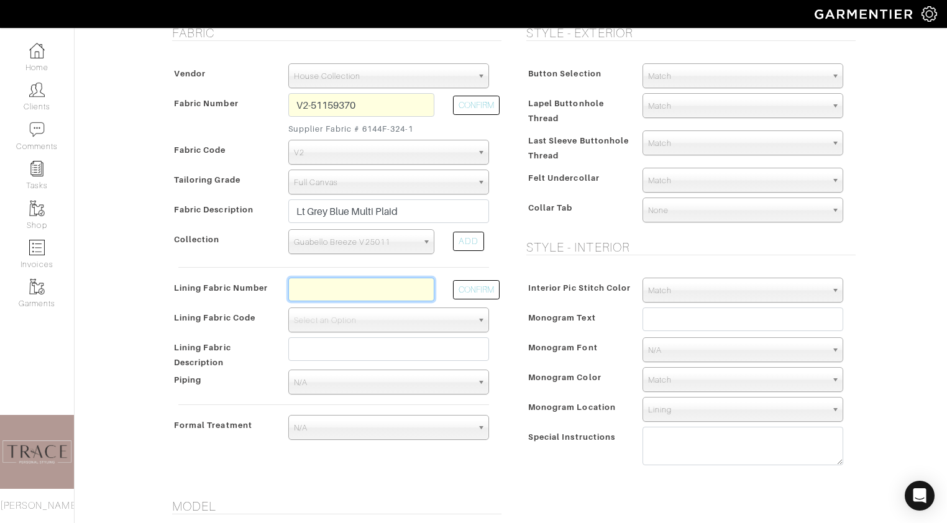
click at [391, 291] on input "text" at bounding box center [361, 290] width 146 height 24
click at [360, 291] on input "text" at bounding box center [361, 290] width 146 height 24
click at [152, 318] on div "Basim Mansour - Invoice 24415 - Custom Sport Coat See Custom Models & Style Opt…" at bounding box center [473, 434] width 947 height 1291
click at [377, 379] on span "N/A" at bounding box center [383, 382] width 178 height 25
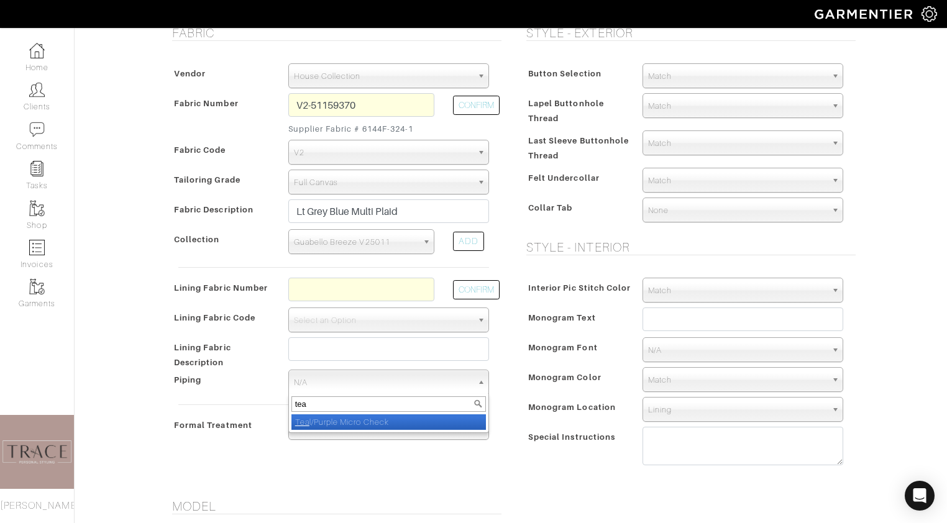
type input "tea"
click at [377, 419] on li "Tea l/Purple Micro Check" at bounding box center [388, 422] width 195 height 16
select select "161"
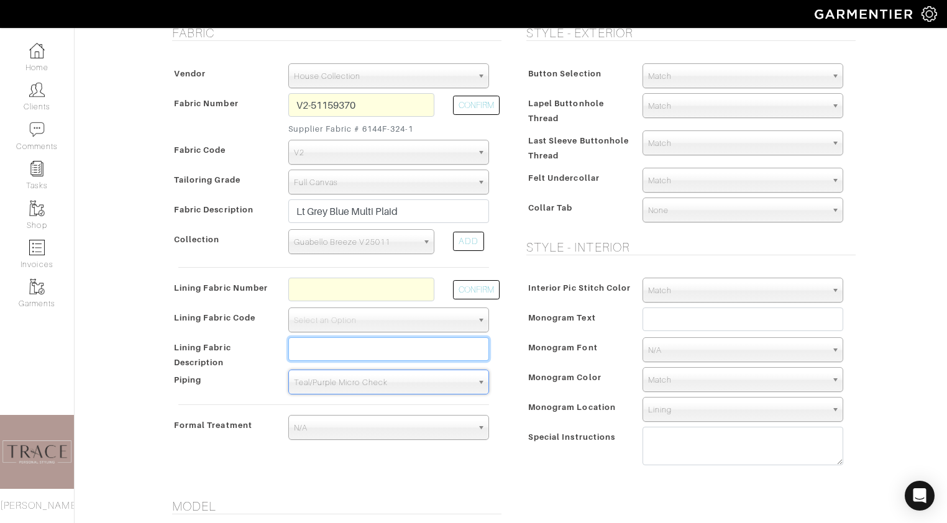
click at [381, 349] on input "text" at bounding box center [388, 349] width 201 height 24
click at [142, 385] on div "Basim Mansour - Invoice 24415 - Custom Sport Coat See Custom Models & Style Opt…" at bounding box center [473, 434] width 947 height 1291
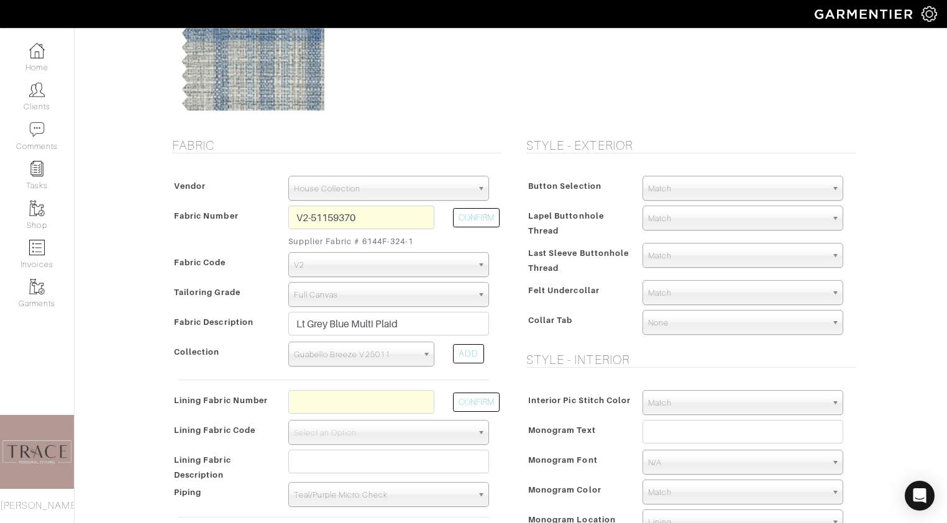
scroll to position [136, 0]
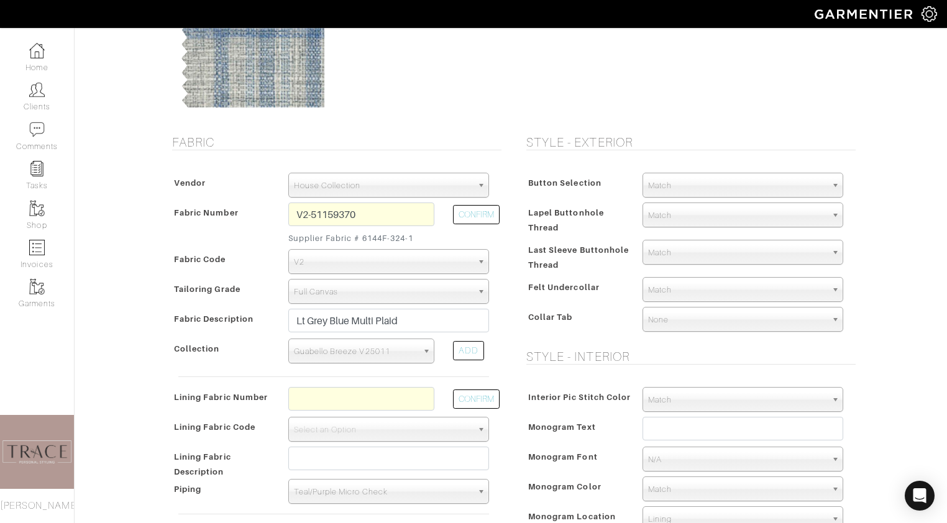
click at [729, 183] on span "Match" at bounding box center [737, 185] width 178 height 25
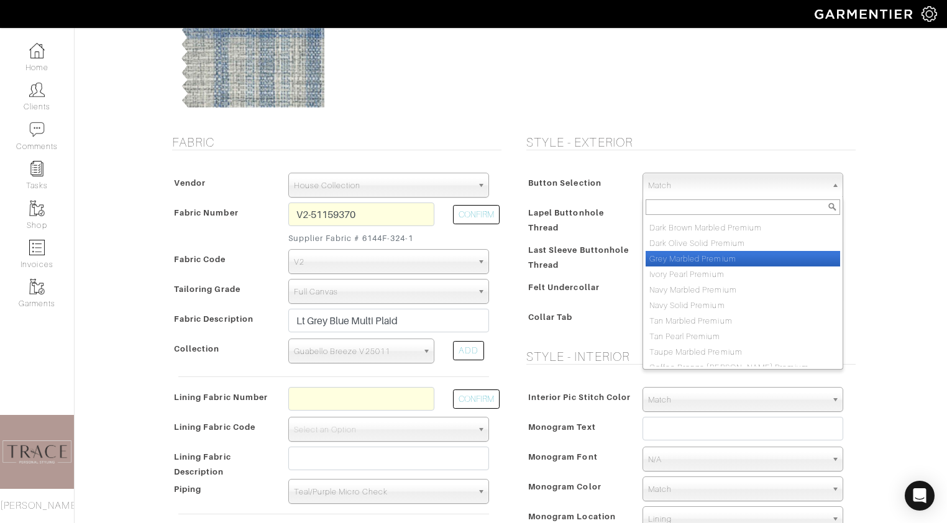
scroll to position [684, 0]
click at [710, 268] on li "Grey Marbled Premium" at bounding box center [743, 265] width 195 height 16
select select "109"
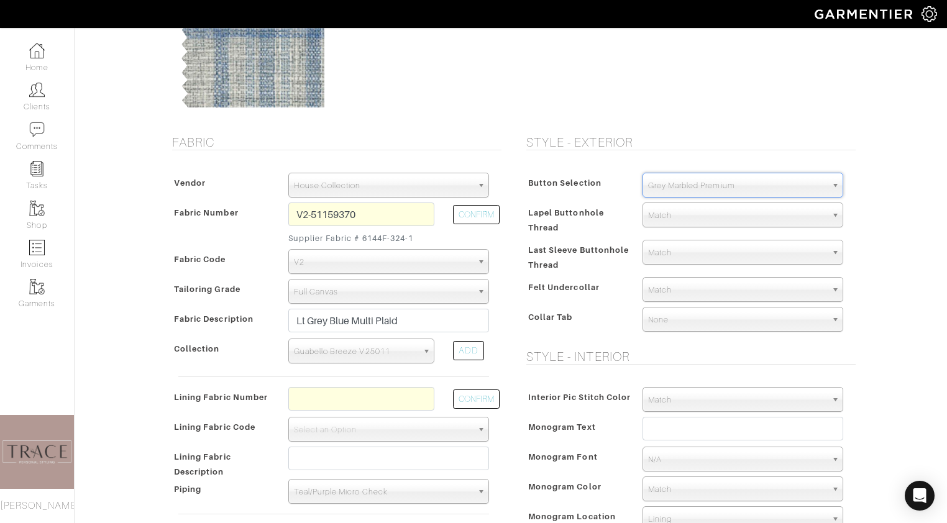
click at [708, 215] on span "Match" at bounding box center [737, 215] width 178 height 25
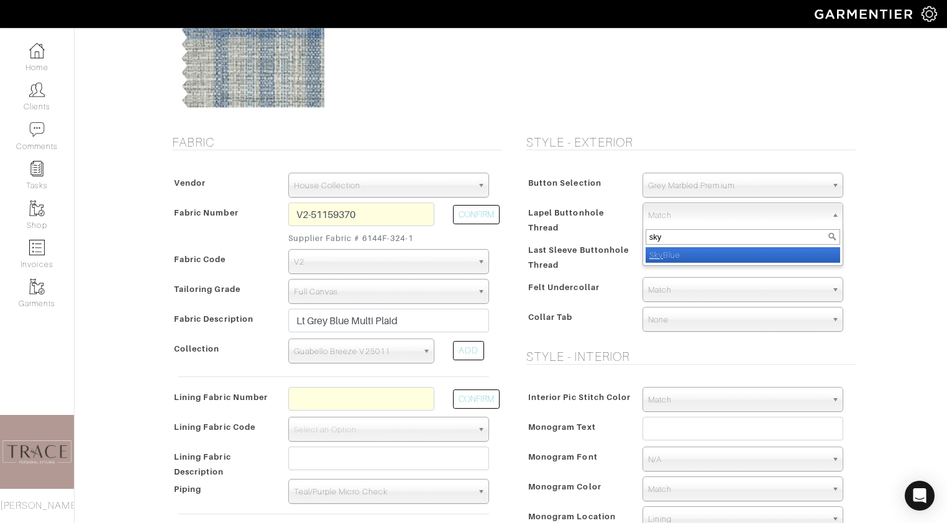
type input "sky"
click at [715, 251] on li "Sky Blue" at bounding box center [743, 255] width 195 height 16
select select "18"
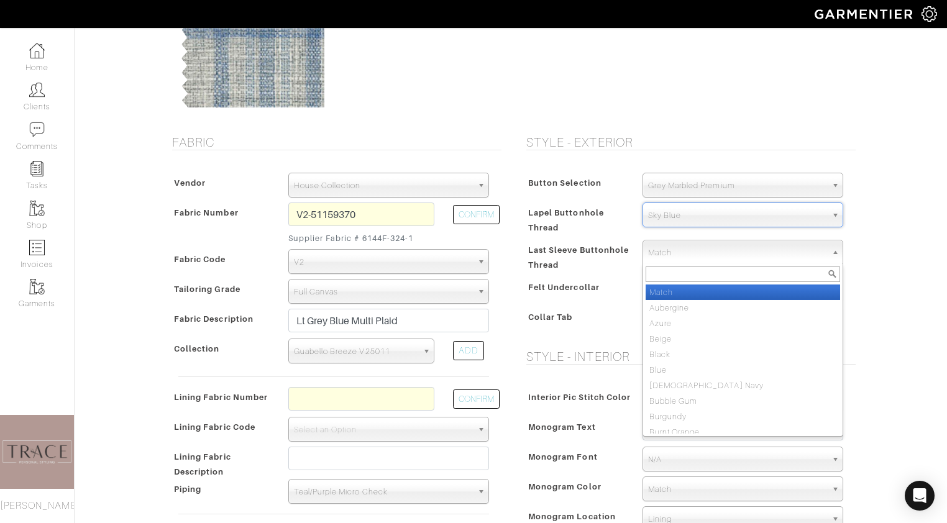
click at [715, 251] on span "Match" at bounding box center [737, 252] width 178 height 25
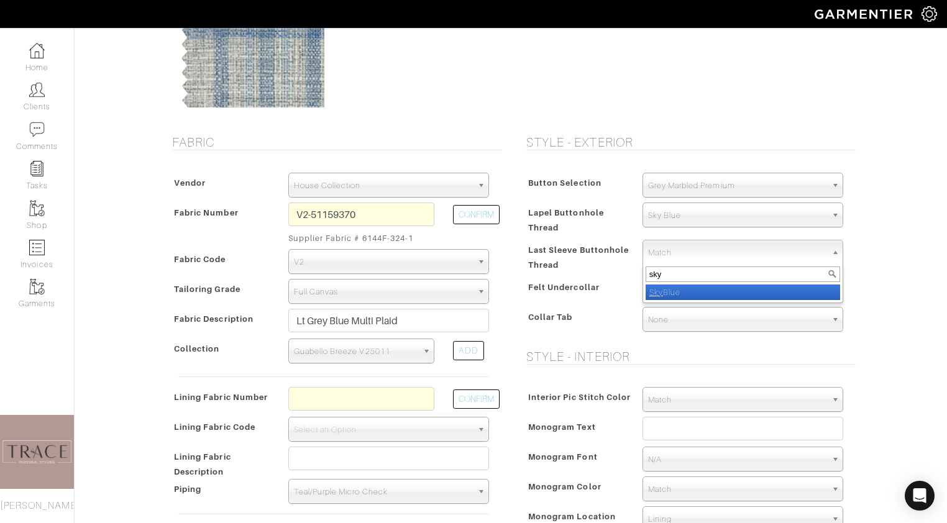
type input "sky"
click at [705, 295] on li "Sky Blue" at bounding box center [743, 293] width 195 height 16
select select "18"
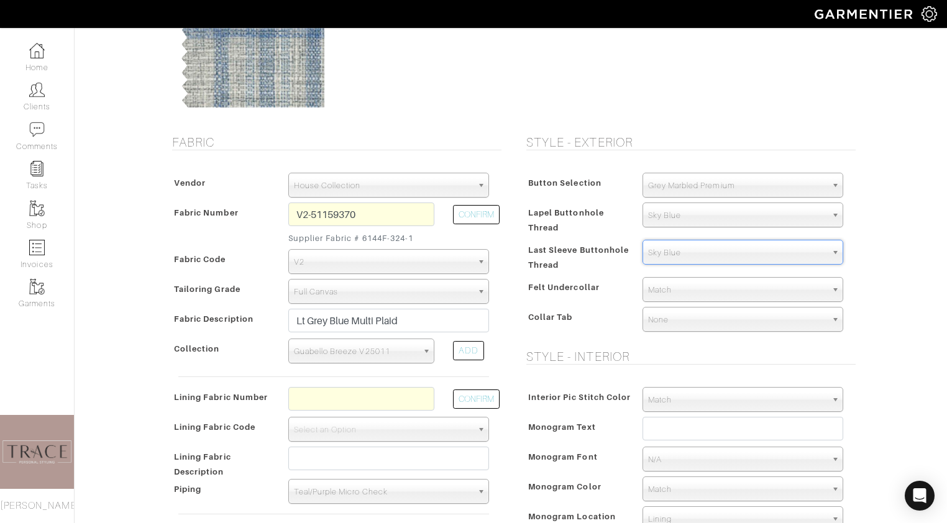
click at [704, 288] on span "Match" at bounding box center [737, 290] width 178 height 25
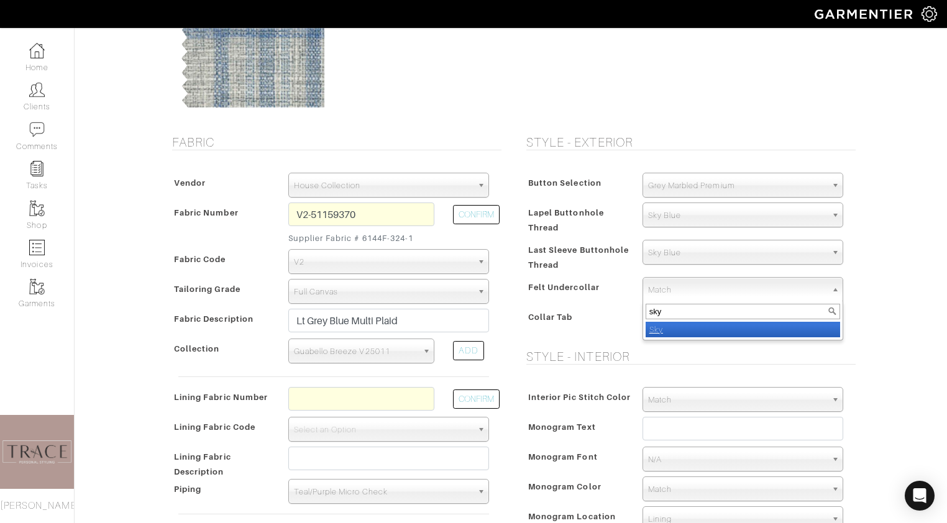
type input "sky"
click at [695, 328] on li "Sky" at bounding box center [743, 330] width 195 height 16
select select "12"
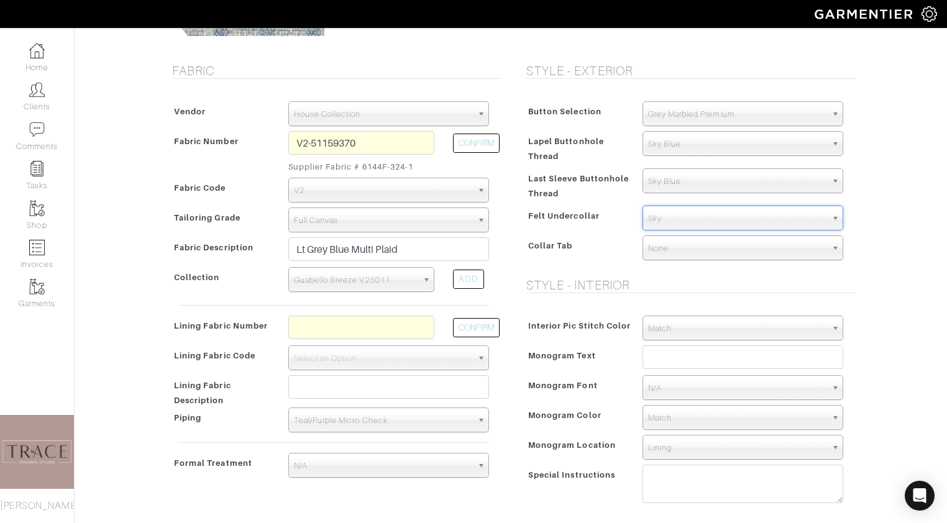
scroll to position [211, 0]
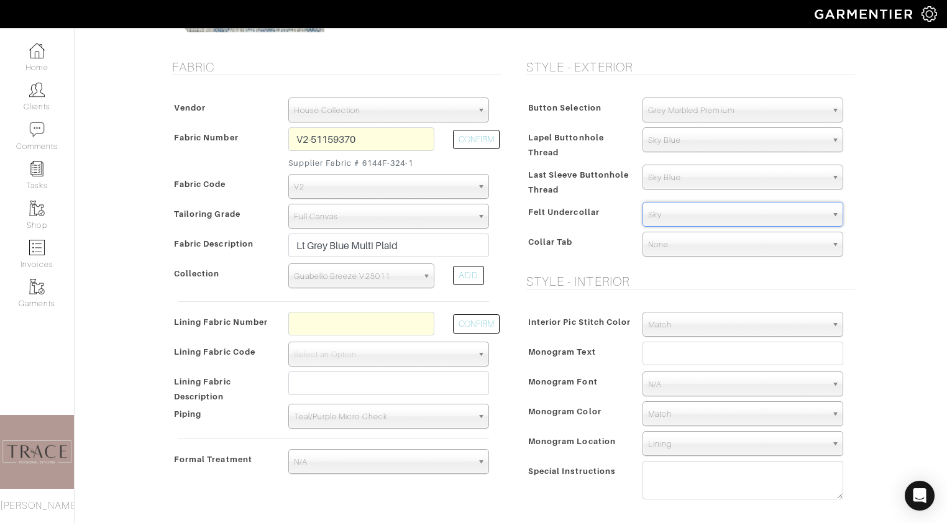
click at [694, 327] on span "Match" at bounding box center [737, 325] width 178 height 25
click at [371, 323] on input "text" at bounding box center [361, 324] width 146 height 24
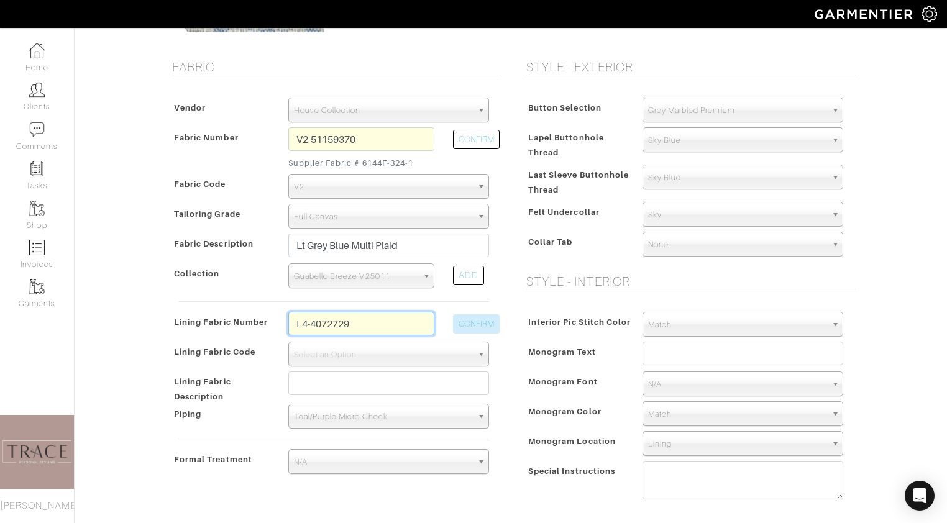
type input "L4-4072729"
click at [478, 325] on button "CONFIRM" at bounding box center [476, 323] width 47 height 19
select select "6295"
type input "Blue Abstract"
type input "1550.18"
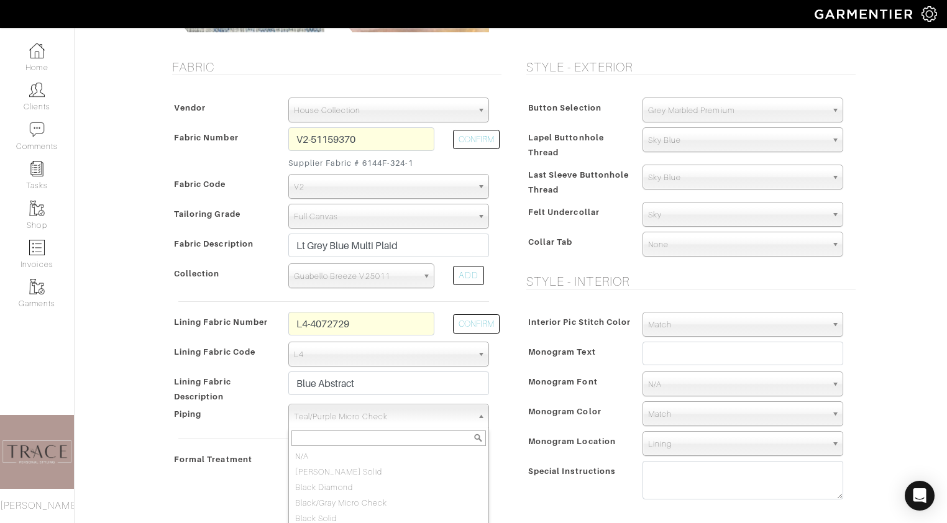
scroll to position [1140, 0]
click at [413, 416] on span "Teal/Purple Micro Check" at bounding box center [383, 417] width 178 height 25
type input "p"
type input "lav"
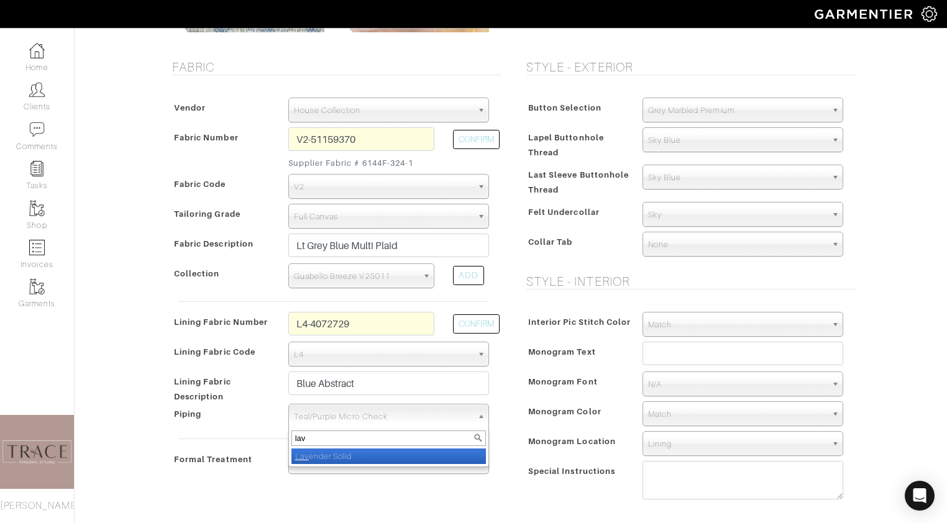
click at [360, 457] on li "Lav ender Solid" at bounding box center [388, 457] width 195 height 16
select select "116"
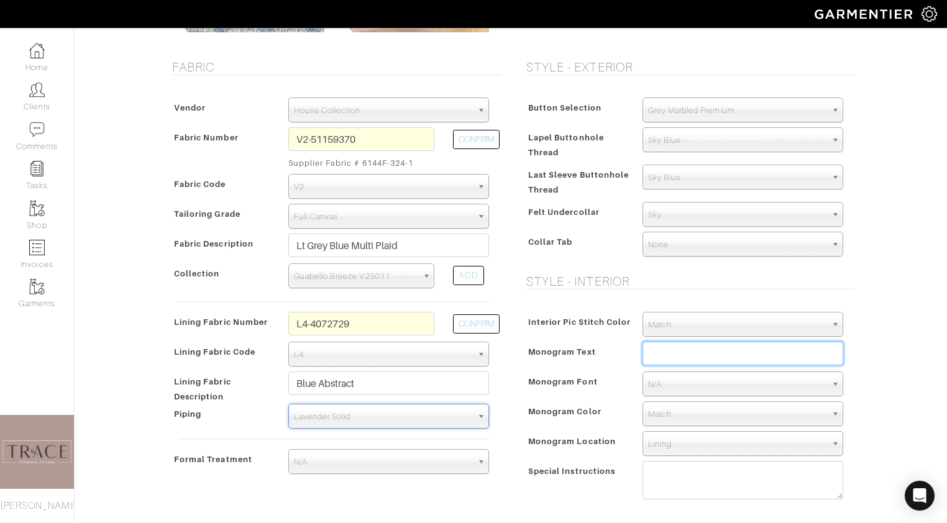
click at [682, 361] on input "text" at bounding box center [743, 354] width 201 height 24
type input "P"
type input "Mansour"
click at [712, 326] on span "Match" at bounding box center [737, 325] width 178 height 25
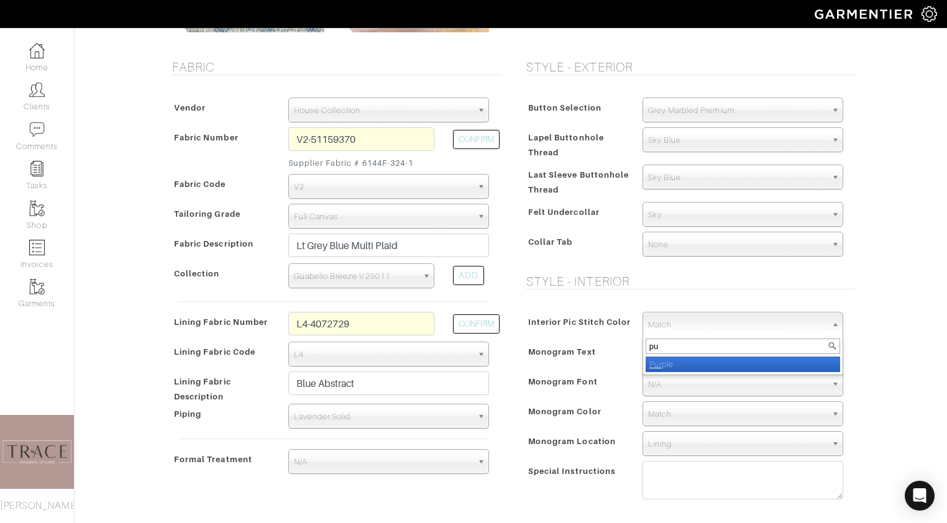
type input "p"
type input "l"
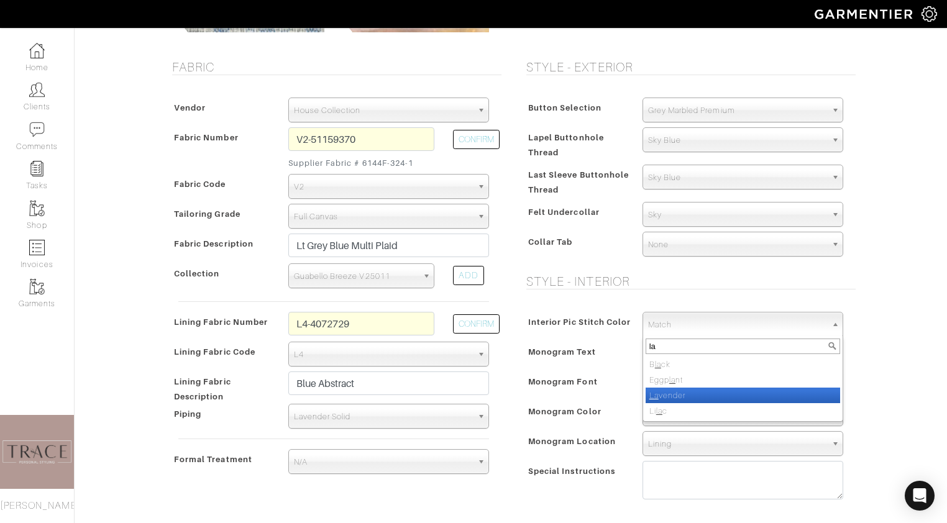
type input "la"
click at [710, 390] on li "La vender" at bounding box center [743, 396] width 195 height 16
select select "20"
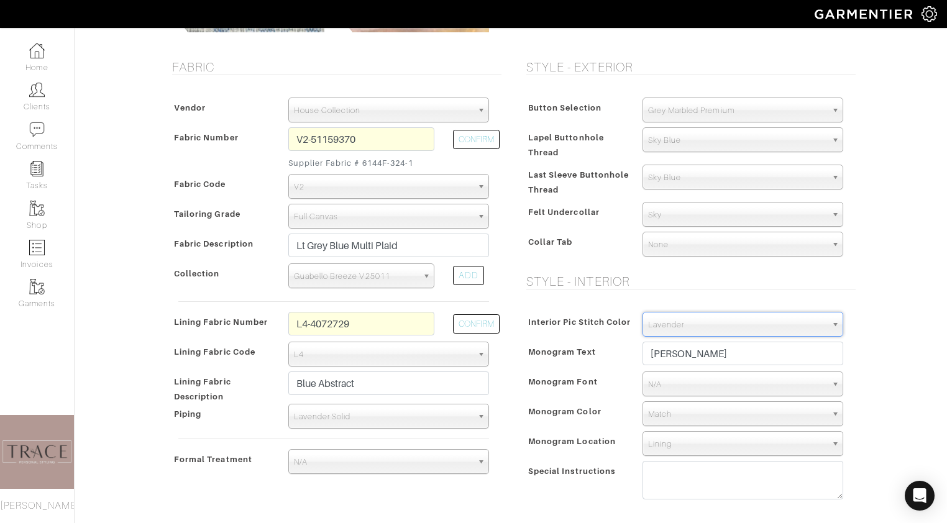
click at [707, 382] on span "N/A" at bounding box center [737, 384] width 178 height 25
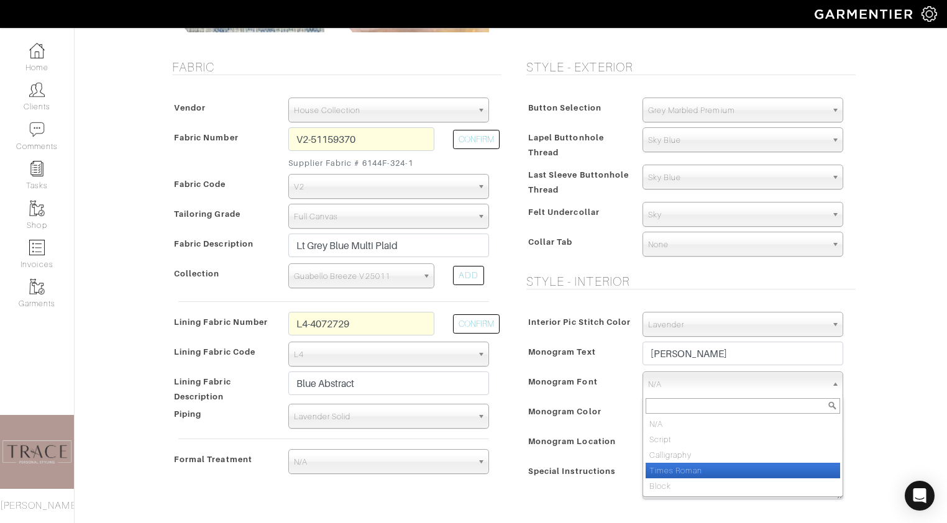
click at [689, 464] on li "Times Roman" at bounding box center [743, 471] width 195 height 16
select select "Times Roman"
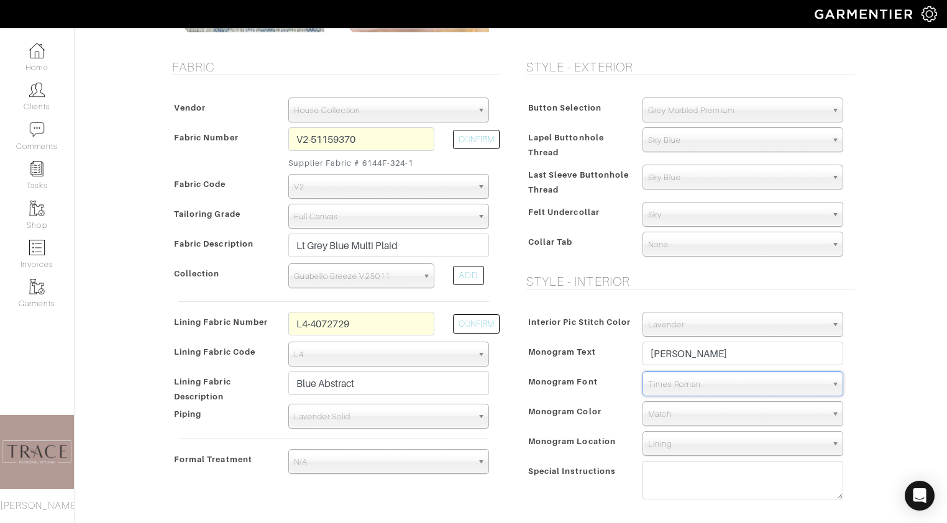
click at [692, 417] on span "Match" at bounding box center [737, 414] width 178 height 25
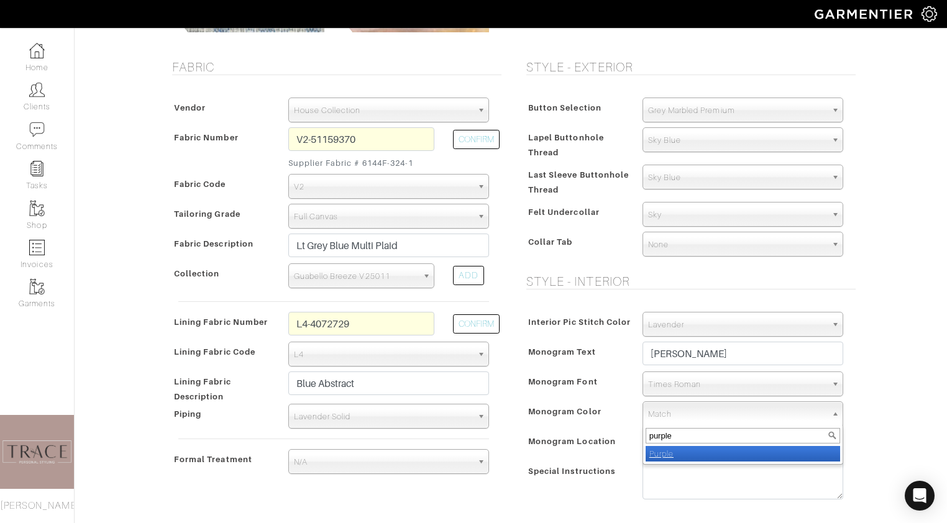
type input "purple"
click at [691, 450] on li "Purple" at bounding box center [743, 454] width 195 height 16
select select "25"
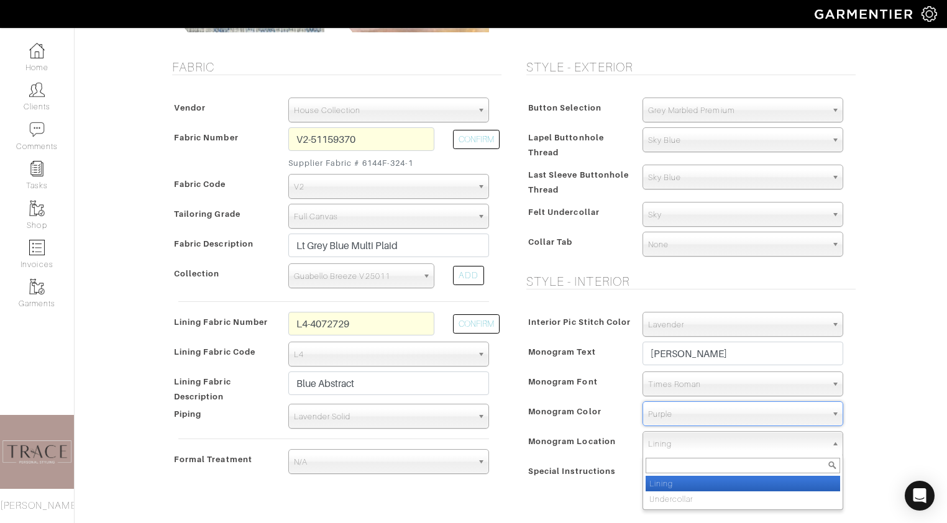
click at [691, 446] on span "Lining" at bounding box center [737, 444] width 178 height 25
click at [690, 487] on li "Lining" at bounding box center [743, 484] width 195 height 16
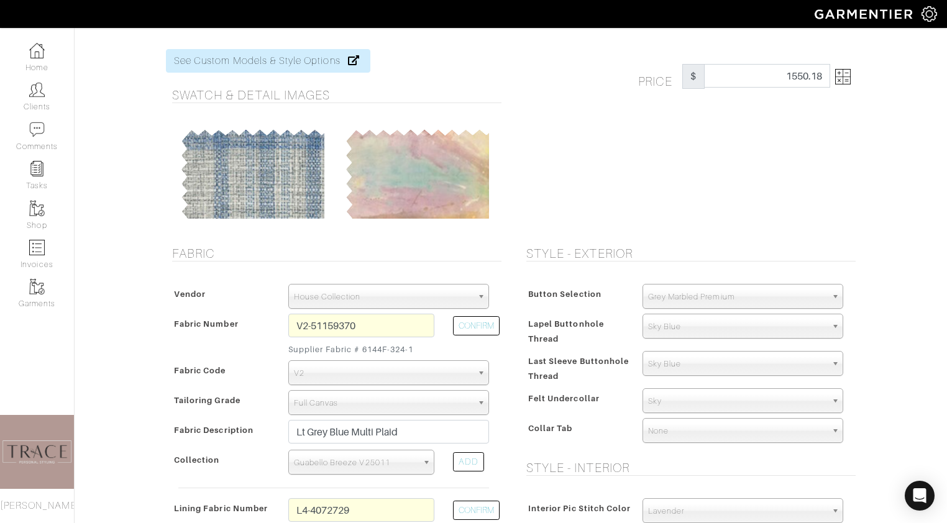
scroll to position [24, 0]
click at [847, 78] on img at bounding box center [843, 78] width 16 height 16
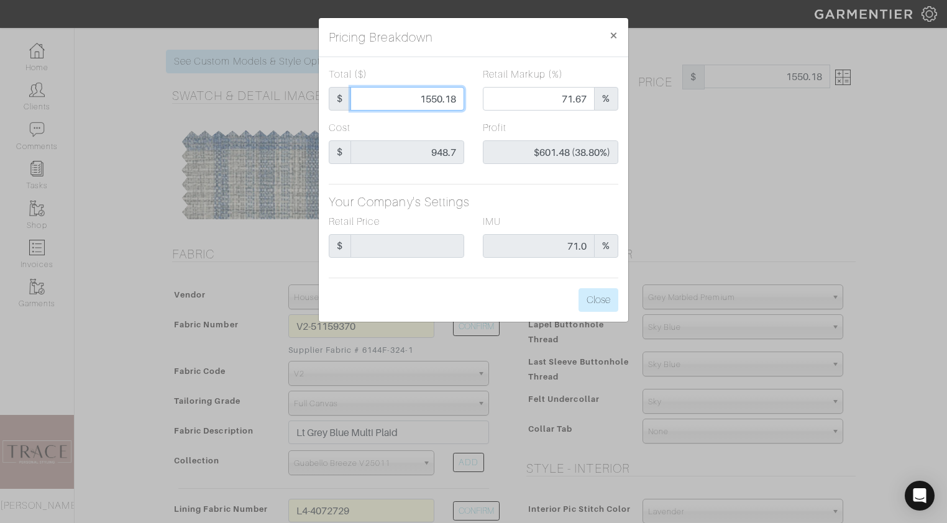
click at [459, 98] on input "1550.18" at bounding box center [407, 99] width 114 height 24
type input "1550.1"
type input "72.58"
type input "$601.40 (38.80%)"
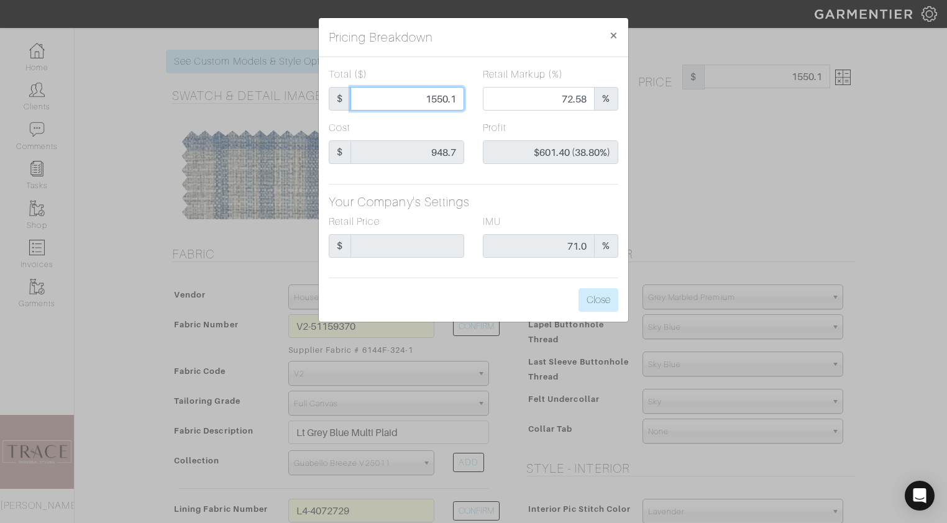
type input "1550."
type input "$601.30 (38.79%)"
type input "1550"
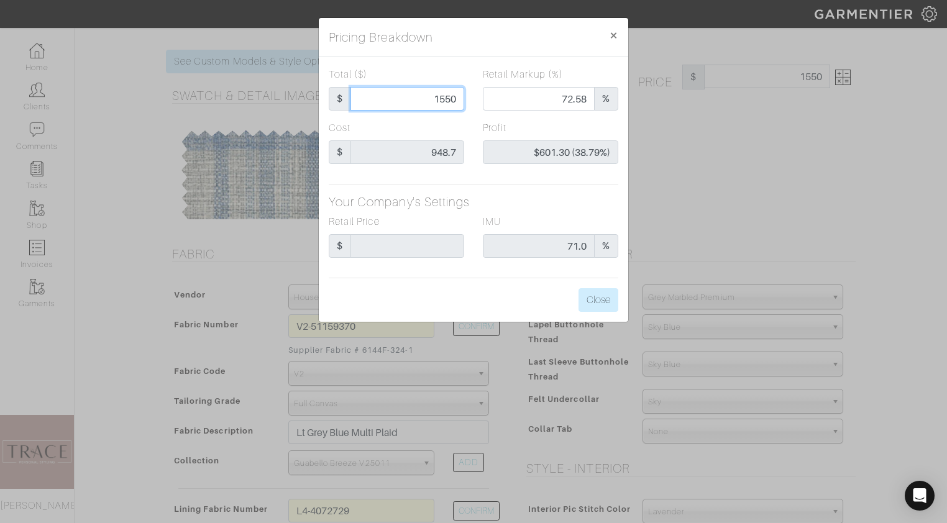
type input "155"
type input "0.00"
type input "-$793.70 (-512.06%)"
type input "1555"
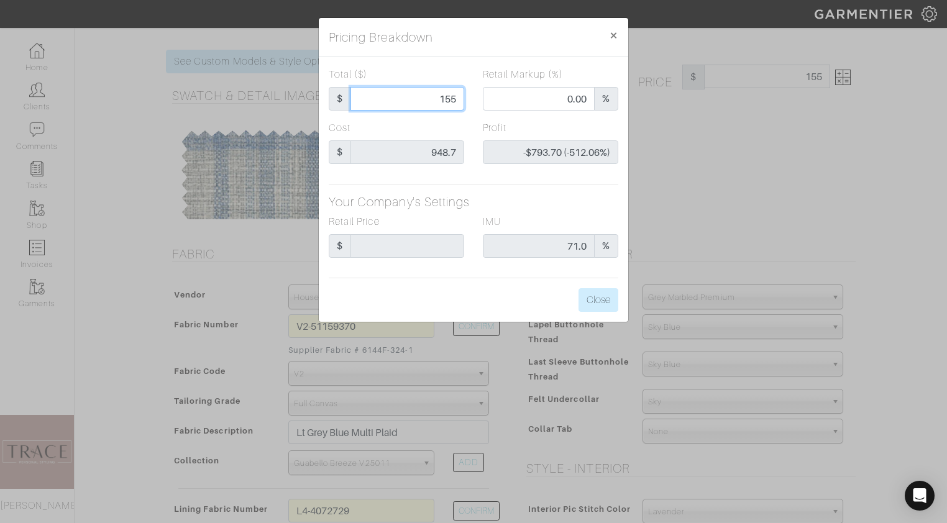
type input "1555"
type input "72.67"
type input "$606.30 (38.99%)"
type input "1555"
type input "1555.00"
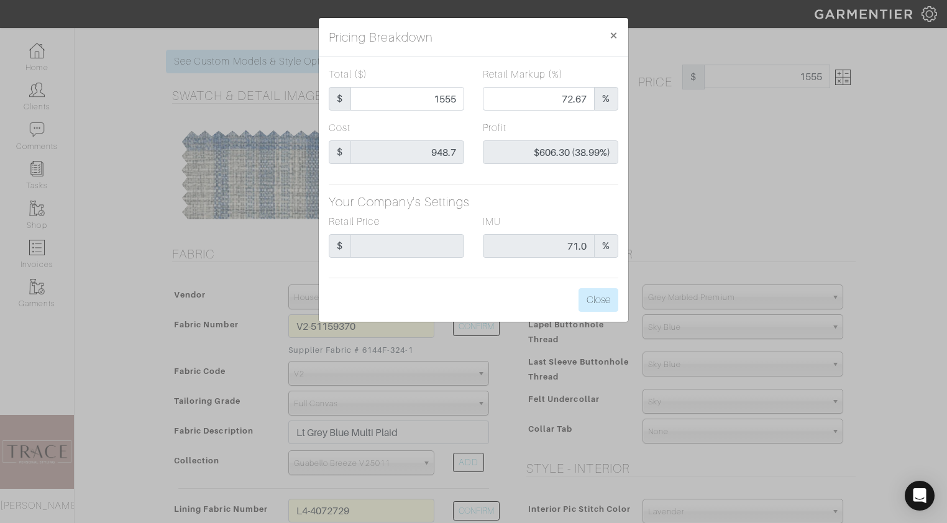
type input "1555.00"
click at [513, 196] on h5 "Your Company's Settings" at bounding box center [474, 202] width 290 height 15
click at [604, 304] on button "Close" at bounding box center [599, 300] width 40 height 24
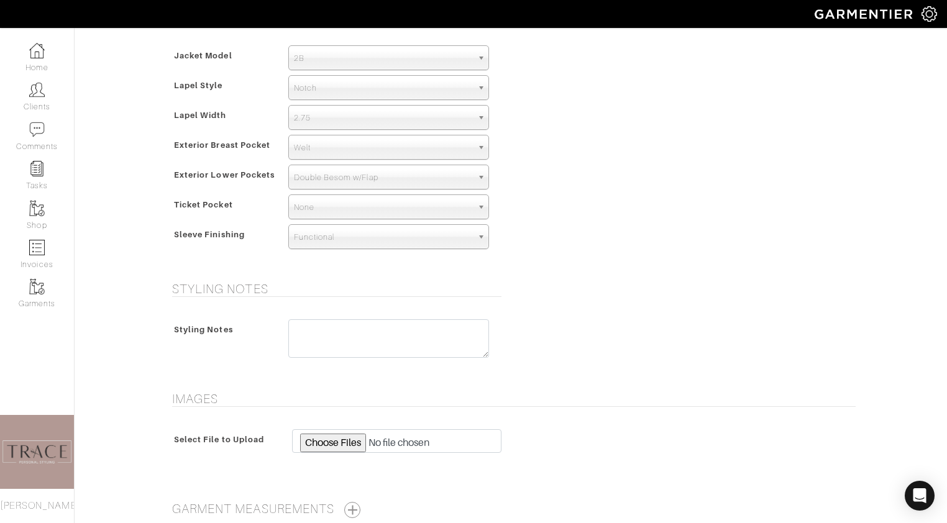
scroll to position [861, 0]
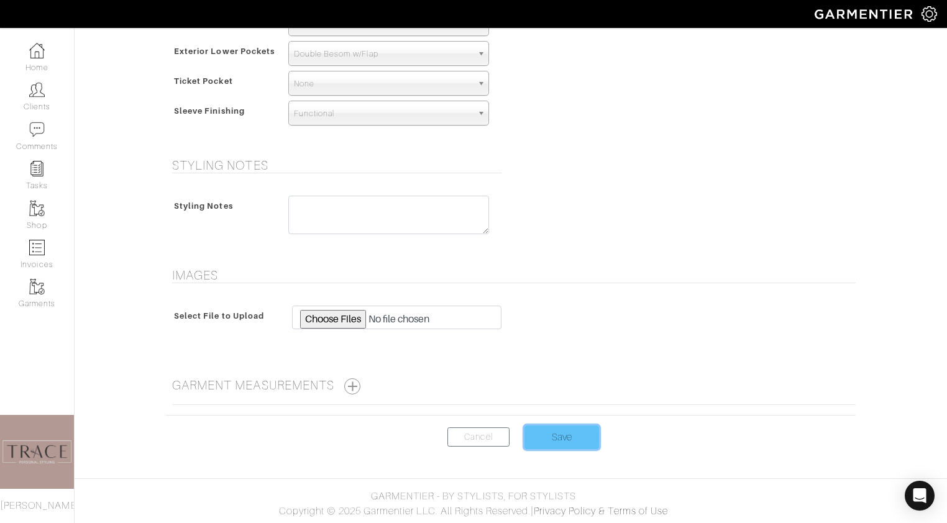
click at [545, 432] on input "Save" at bounding box center [561, 438] width 75 height 24
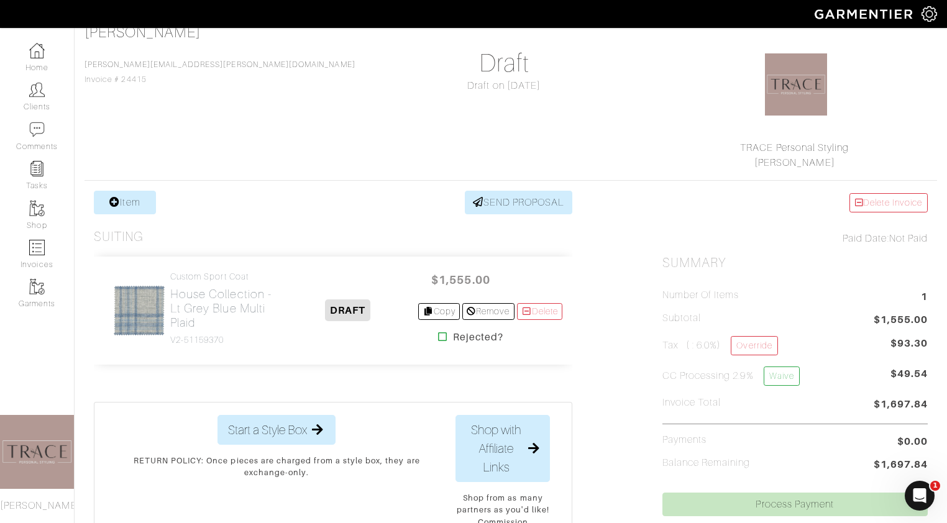
scroll to position [90, 0]
click at [140, 204] on link "Item" at bounding box center [125, 204] width 62 height 24
